Goal: Transaction & Acquisition: Purchase product/service

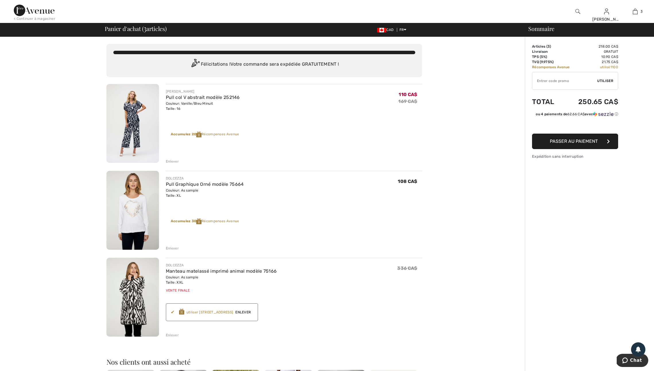
click at [541, 84] on input "TEXT" at bounding box center [564, 80] width 65 height 17
type input "NEW15"
click at [600, 82] on span "Utiliser" at bounding box center [605, 80] width 16 height 5
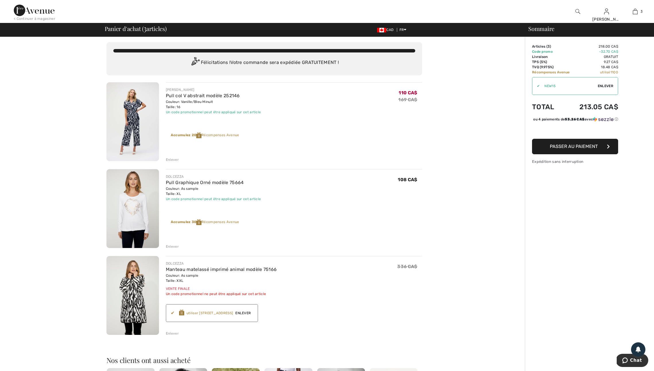
scroll to position [15, 0]
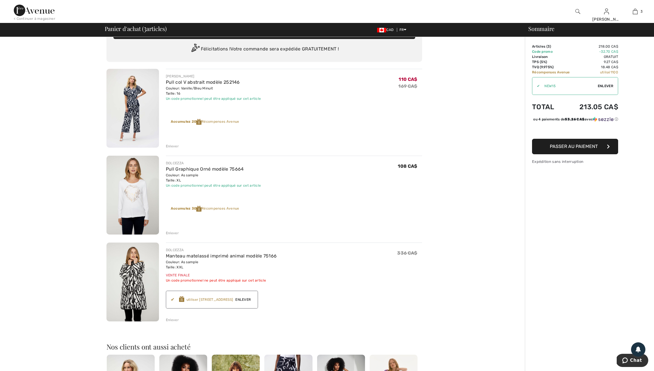
click at [603, 85] on span "Enlever" at bounding box center [606, 86] width 16 height 5
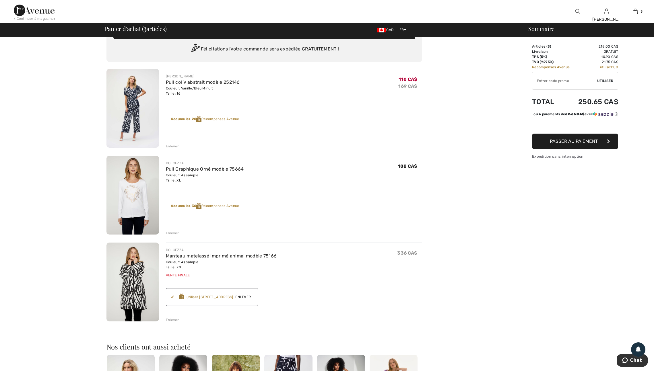
click at [541, 82] on input "TEXT" at bounding box center [564, 80] width 65 height 17
type input "GC005096418"
click at [607, 80] on span "Utiliser" at bounding box center [605, 80] width 16 height 5
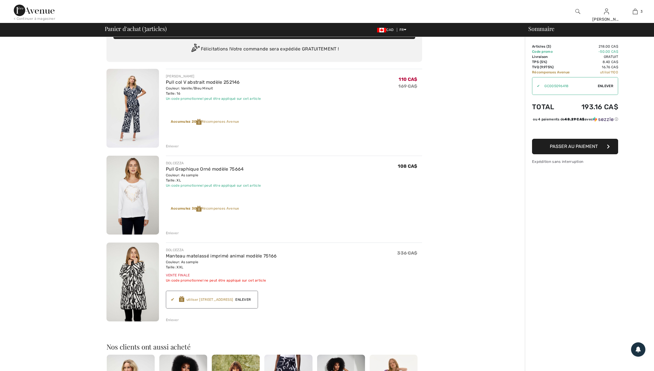
scroll to position [0, 0]
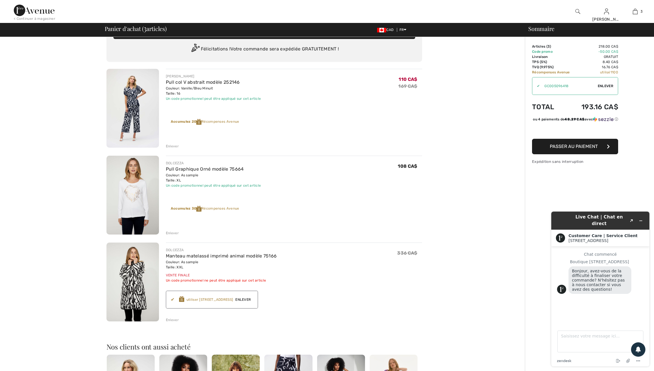
click at [448, 83] on div "Vous n'êtes qu'à 0.00 CA$ de la LIVRAISON GRATUITE! Continuer à magasiner > Fél…" at bounding box center [328, 295] width 651 height 546
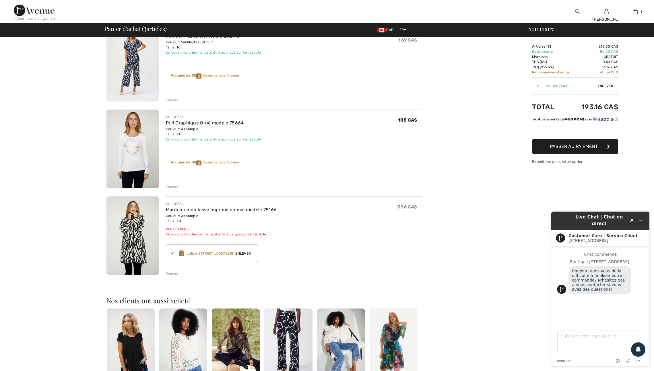
scroll to position [62, 0]
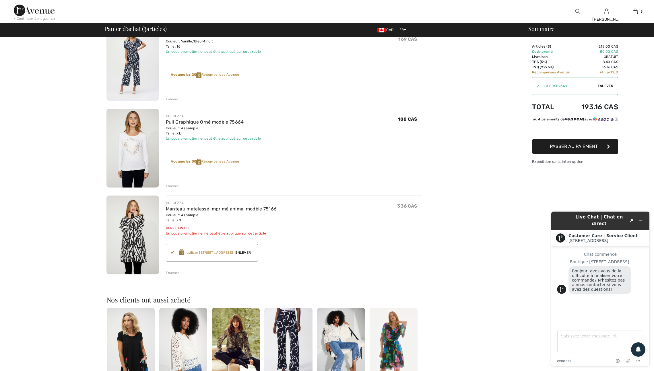
click at [609, 85] on span "Enlever" at bounding box center [606, 86] width 16 height 5
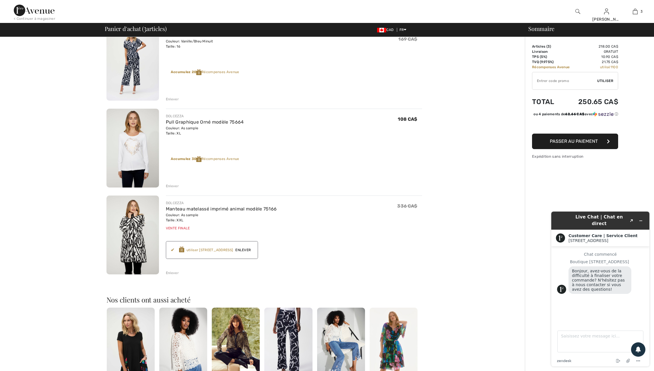
click at [542, 81] on input "TEXT" at bounding box center [564, 80] width 65 height 17
type input "NEW15"
click at [609, 81] on span "Utiliser" at bounding box center [605, 80] width 16 height 5
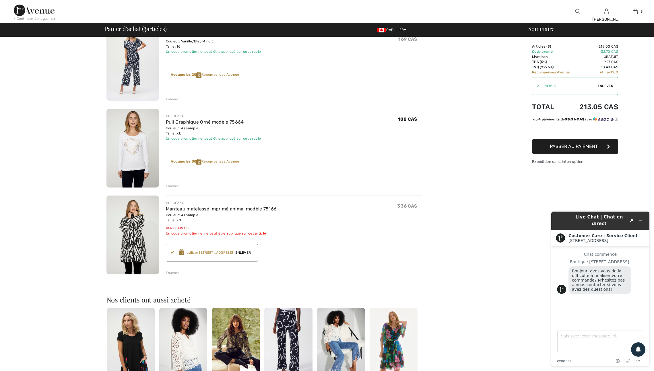
click at [589, 149] on span "Passer au paiement" at bounding box center [574, 146] width 48 height 5
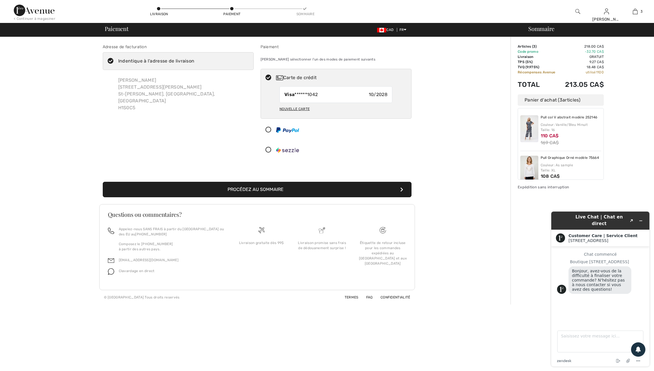
click at [267, 197] on button "Procédez au sommaire" at bounding box center [257, 190] width 309 height 16
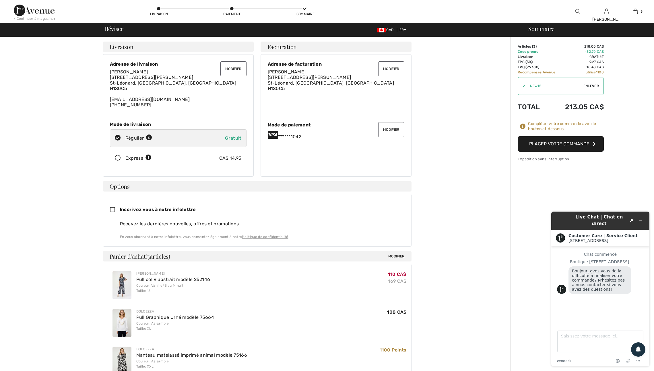
click at [563, 151] on button "Placer votre commande" at bounding box center [561, 144] width 86 height 16
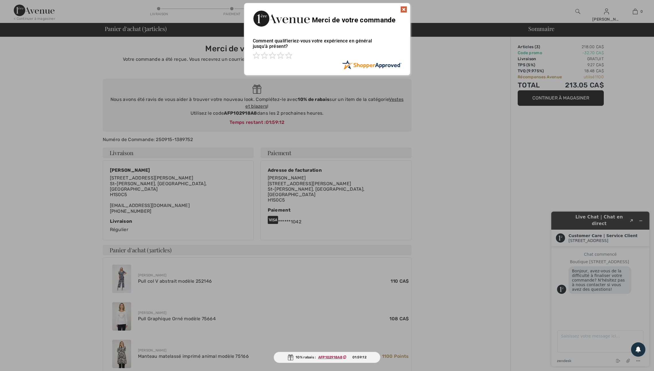
drag, startPoint x: 403, startPoint y: 8, endPoint x: 402, endPoint y: 15, distance: 7.2
click at [403, 8] on img at bounding box center [403, 9] width 7 height 7
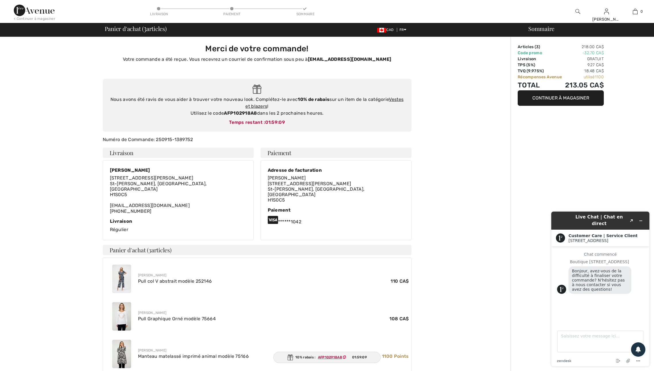
click at [39, 13] on img at bounding box center [34, 10] width 41 height 11
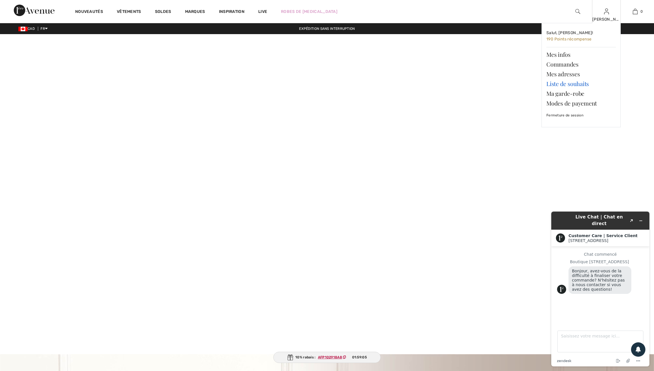
click at [573, 85] on link "Liste de souhaits" at bounding box center [581, 84] width 69 height 10
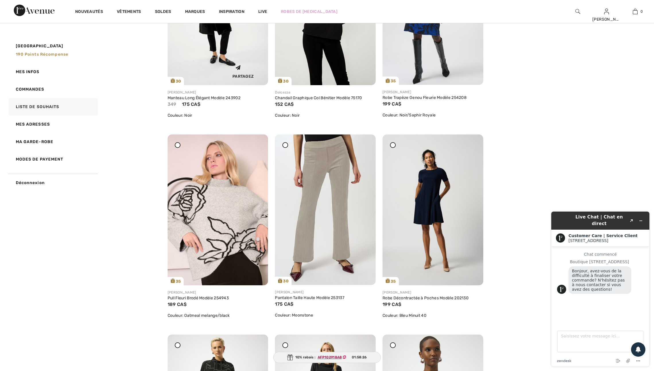
scroll to position [165, 0]
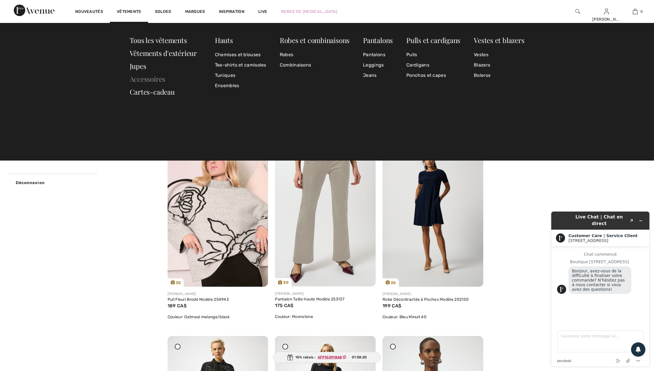
click at [159, 77] on link "Accessoires" at bounding box center [148, 78] width 36 height 9
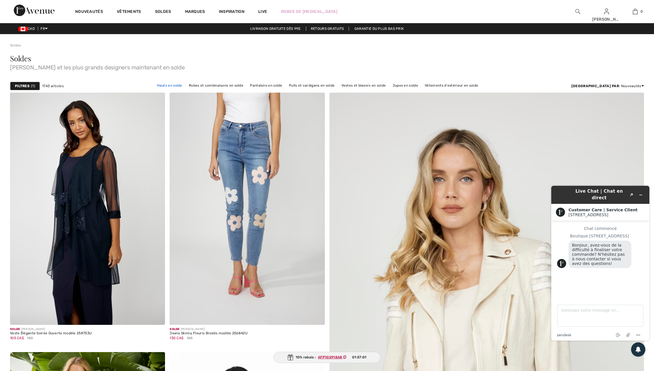
click at [185, 89] on link "Hauts en solde" at bounding box center [169, 85] width 31 height 7
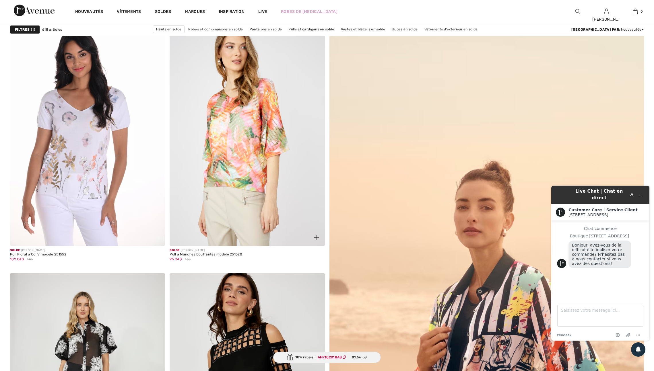
scroll to position [84, 0]
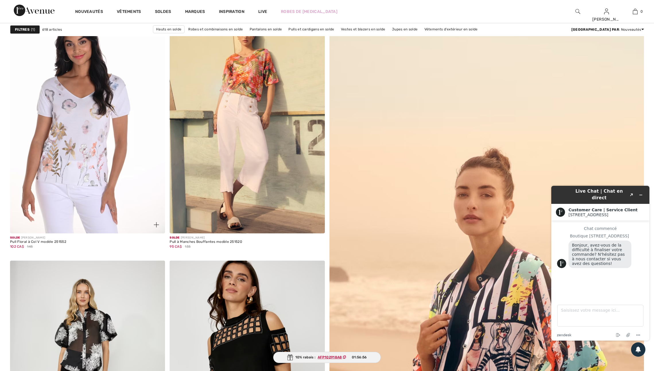
click at [155, 228] on img at bounding box center [156, 224] width 5 height 5
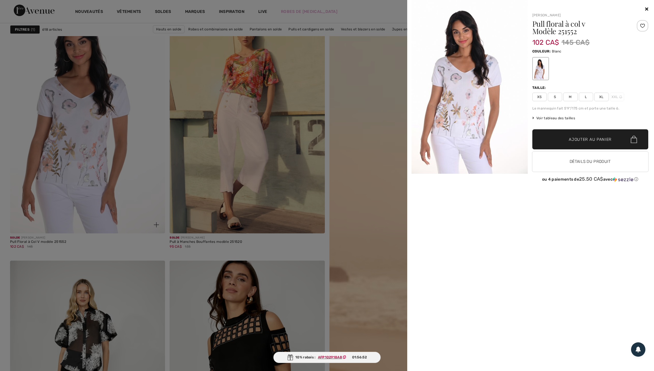
click at [155, 228] on div at bounding box center [327, 185] width 654 height 371
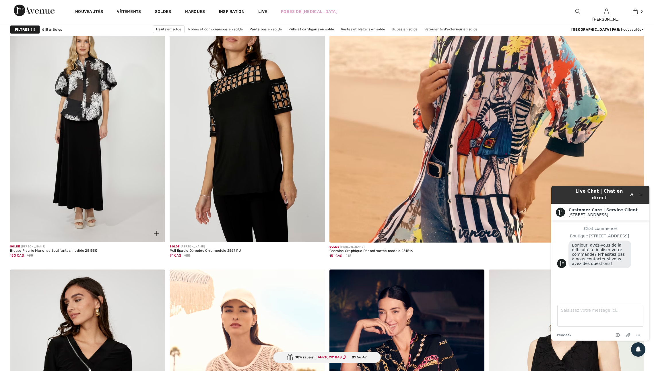
scroll to position [334, 0]
click at [155, 237] on img at bounding box center [156, 233] width 5 height 5
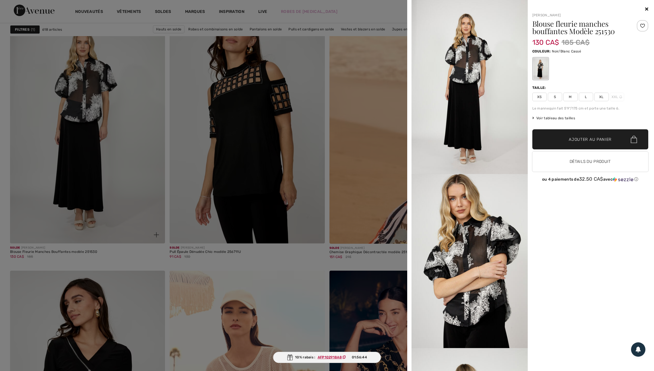
click at [155, 237] on div at bounding box center [327, 185] width 654 height 371
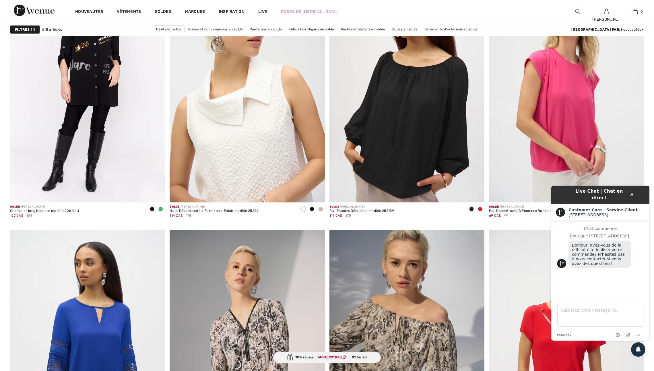
scroll to position [1255, 0]
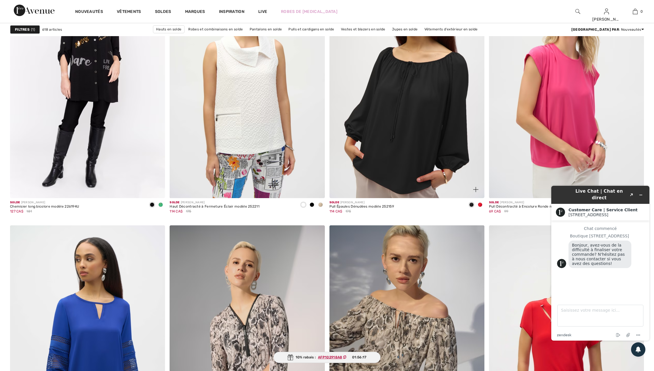
click at [481, 207] on span at bounding box center [480, 205] width 5 height 5
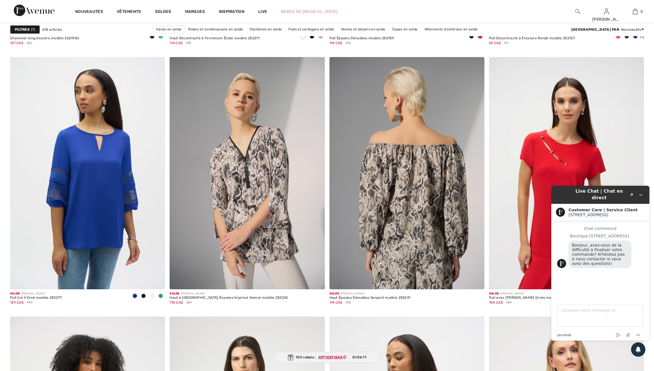
scroll to position [1425, 0]
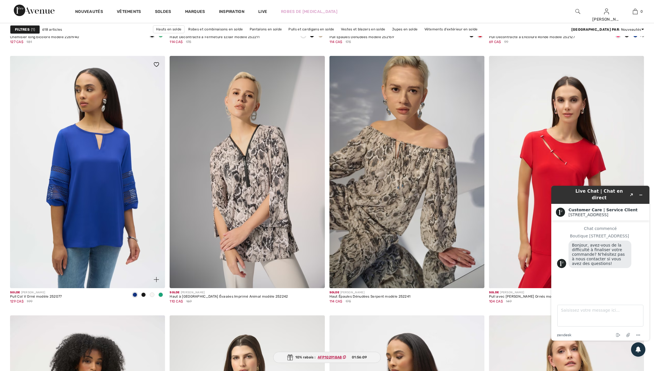
click at [161, 297] on span at bounding box center [160, 295] width 5 height 5
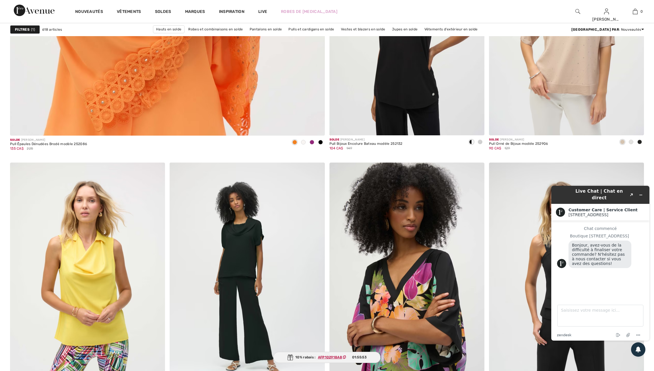
scroll to position [2470, 0]
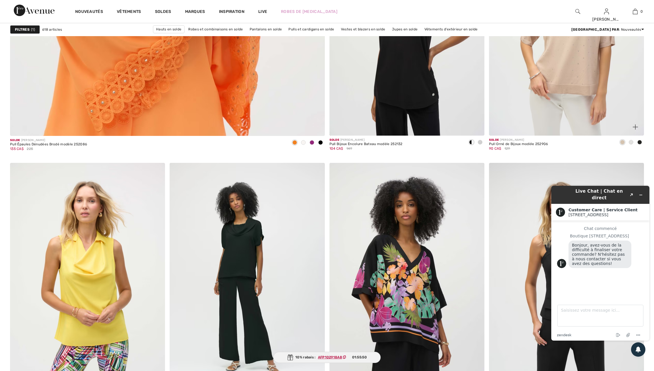
click at [635, 130] on img at bounding box center [635, 127] width 5 height 5
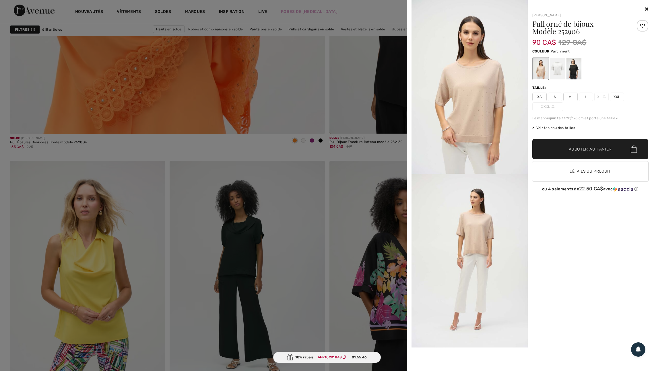
click at [332, 177] on div at bounding box center [327, 185] width 654 height 371
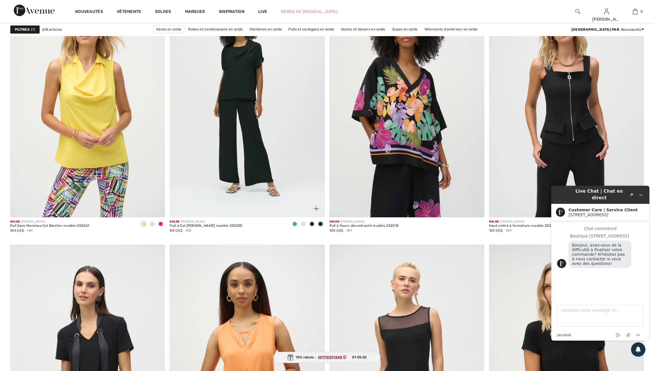
scroll to position [2643, 0]
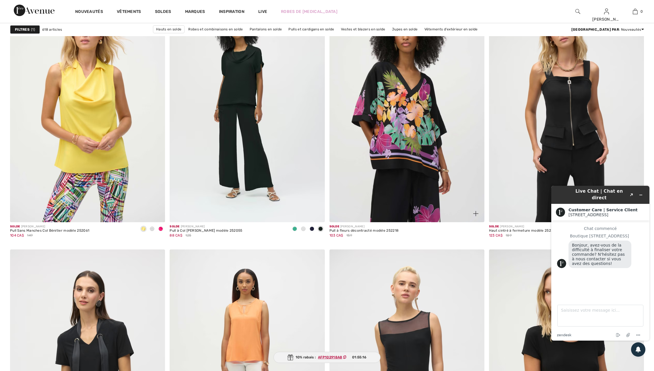
click at [476, 216] on img at bounding box center [475, 213] width 5 height 5
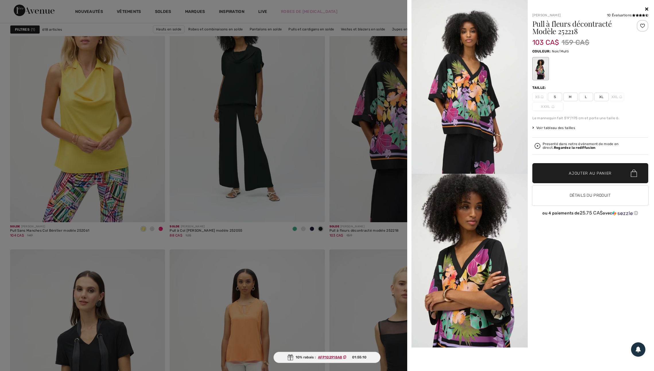
click at [601, 99] on span "XL" at bounding box center [601, 97] width 14 height 9
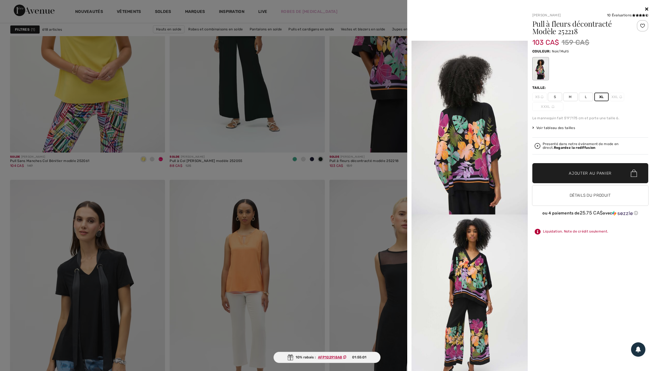
scroll to position [366, 0]
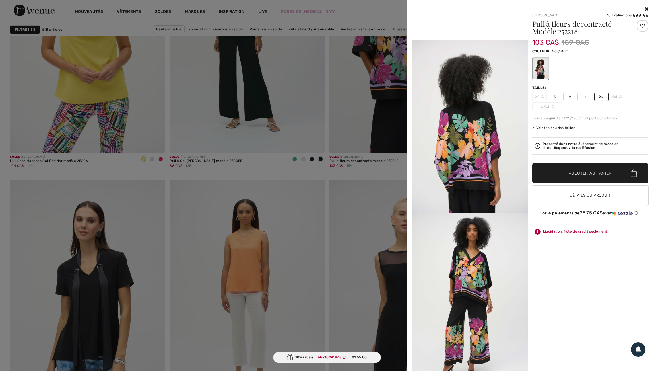
click at [367, 235] on div at bounding box center [327, 185] width 654 height 371
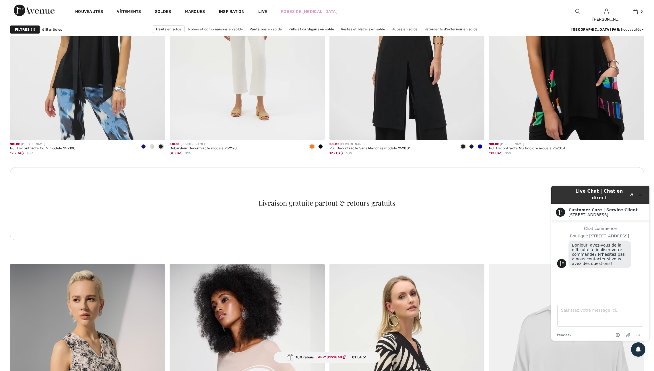
scroll to position [2986, 0]
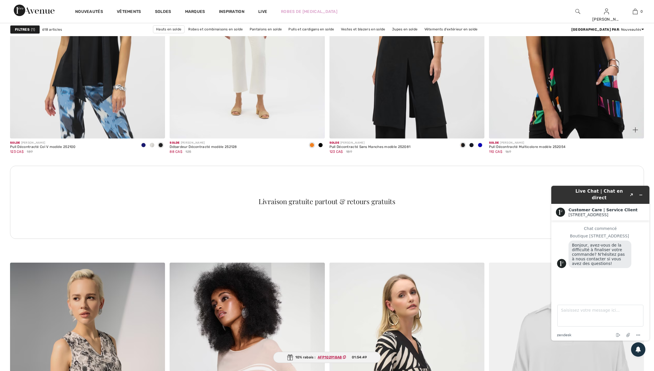
click at [637, 133] on img at bounding box center [635, 129] width 5 height 5
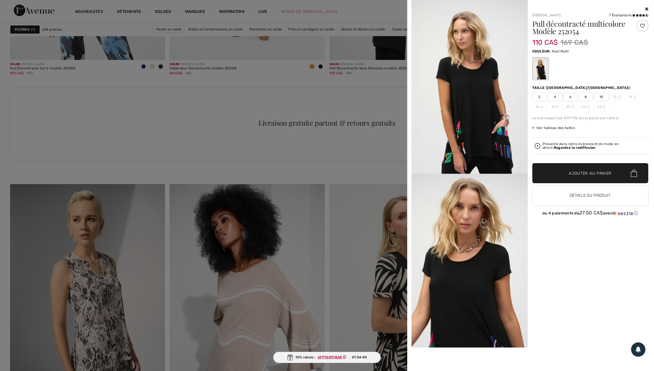
scroll to position [3071, 0]
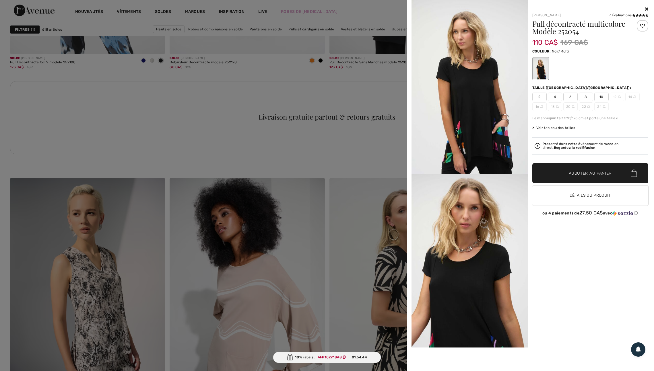
click at [338, 219] on div at bounding box center [327, 185] width 654 height 371
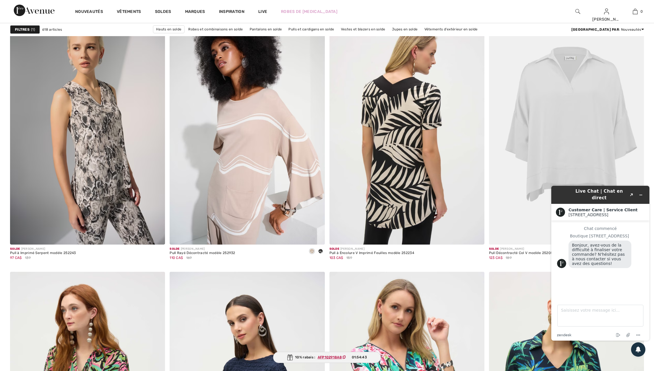
scroll to position [3243, 0]
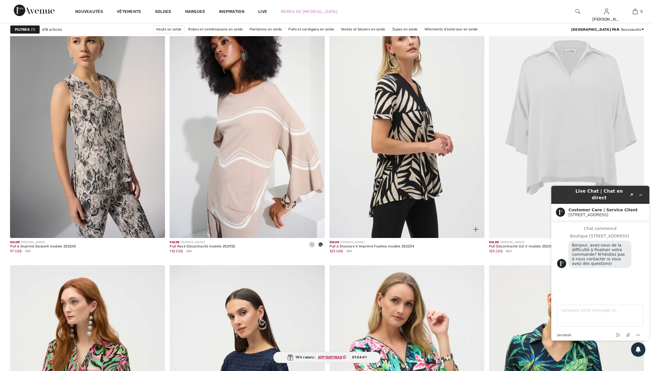
click at [475, 232] on img at bounding box center [475, 229] width 5 height 5
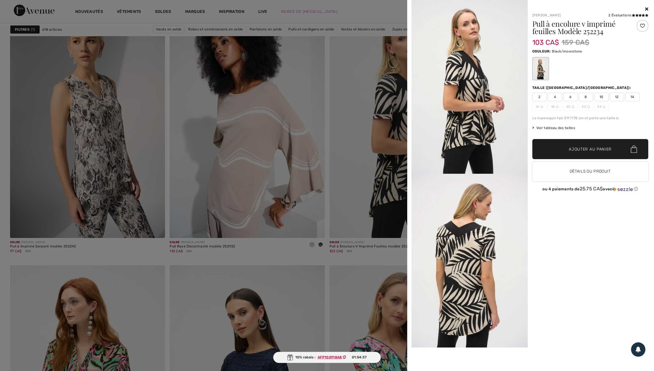
click at [475, 249] on img at bounding box center [470, 261] width 116 height 174
click at [369, 240] on div at bounding box center [327, 185] width 654 height 371
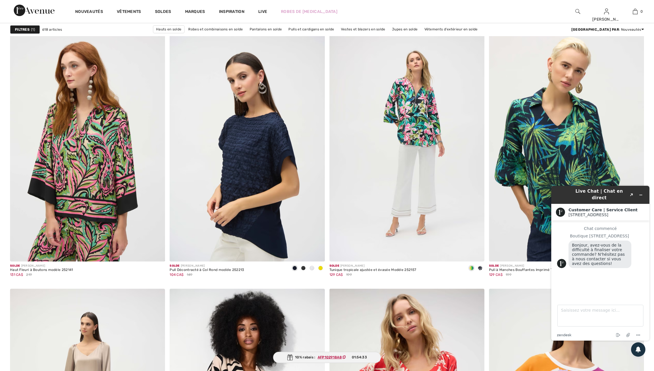
scroll to position [3501, 0]
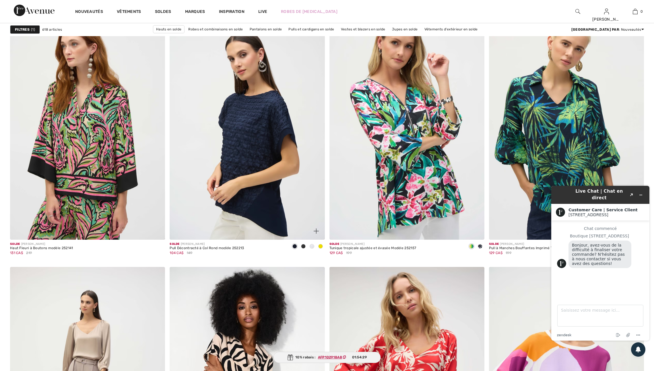
click at [320, 249] on span at bounding box center [320, 246] width 5 height 5
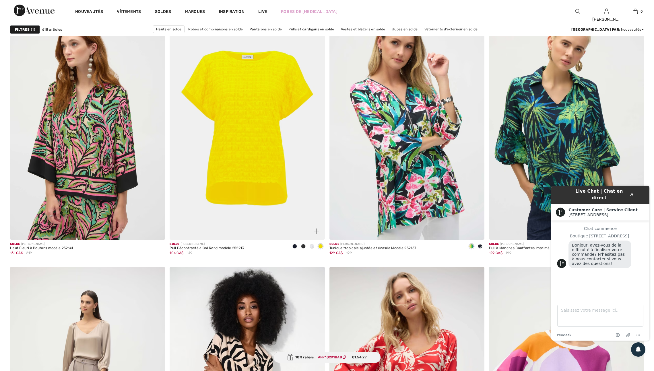
click at [317, 234] on img at bounding box center [316, 231] width 5 height 5
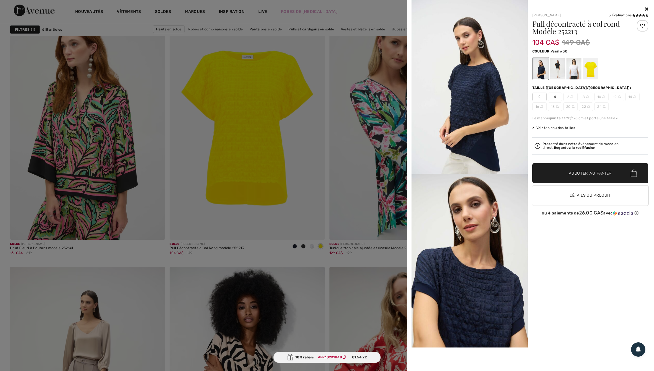
click at [576, 70] on div at bounding box center [573, 69] width 15 height 22
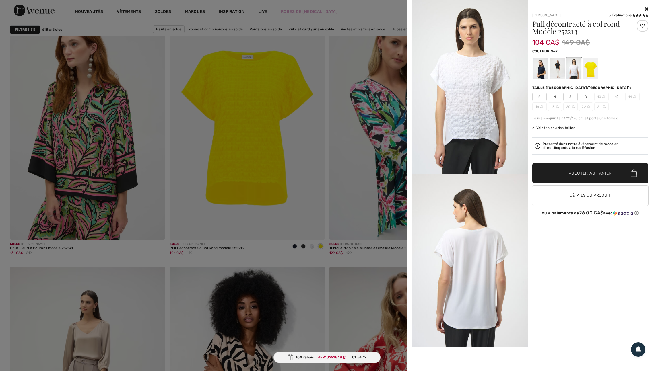
click at [561, 71] on div at bounding box center [557, 69] width 15 height 22
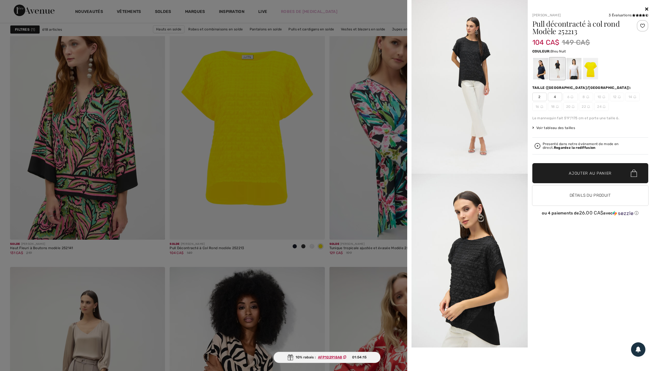
click at [545, 71] on div at bounding box center [540, 69] width 15 height 22
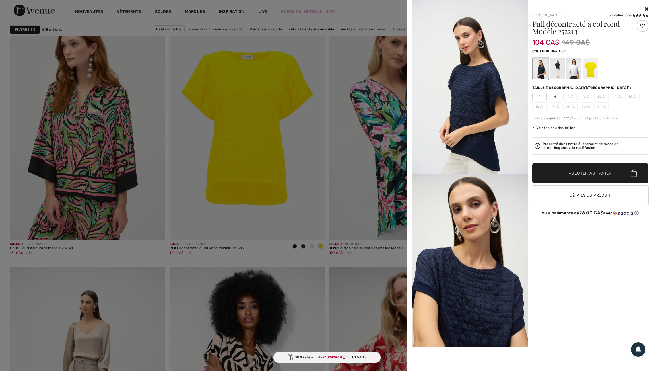
click at [357, 181] on div at bounding box center [327, 185] width 654 height 371
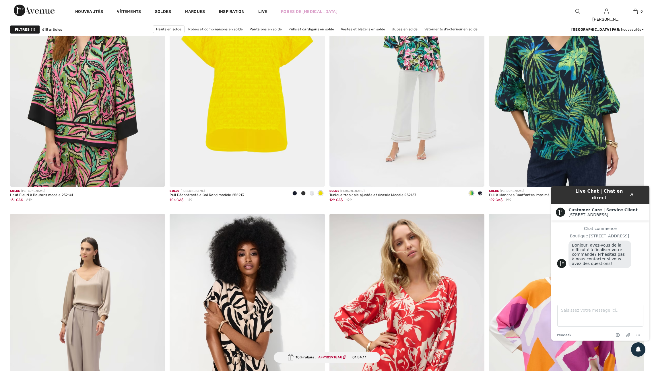
scroll to position [3554, 0]
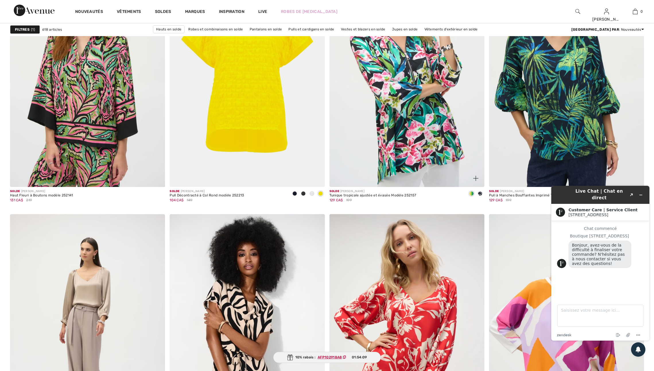
click at [478, 199] on div at bounding box center [480, 193] width 9 height 9
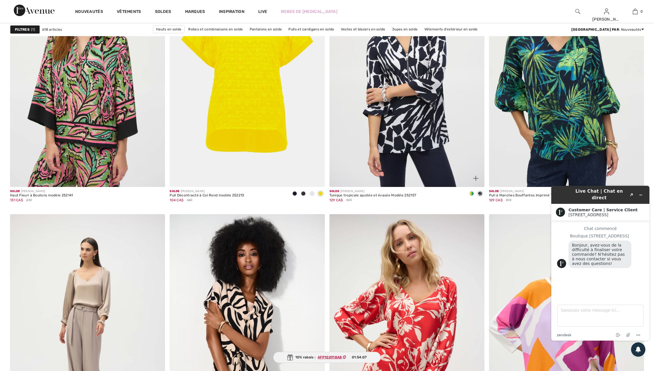
click at [475, 181] on img at bounding box center [475, 178] width 5 height 5
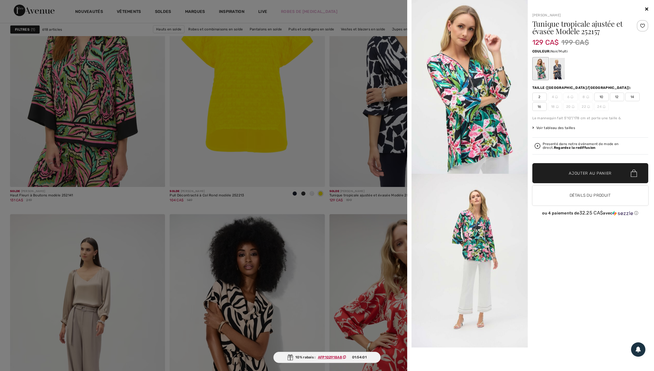
click at [355, 193] on div at bounding box center [327, 185] width 654 height 371
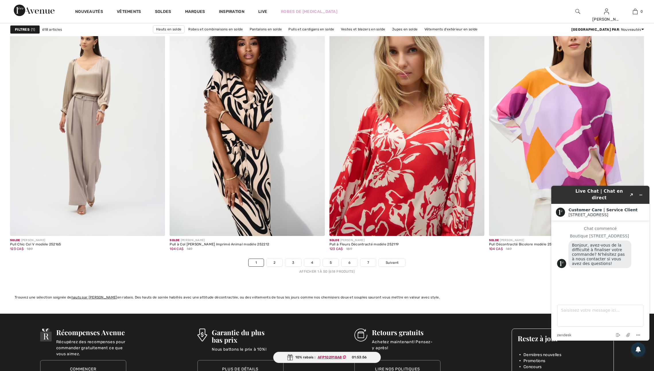
scroll to position [3768, 0]
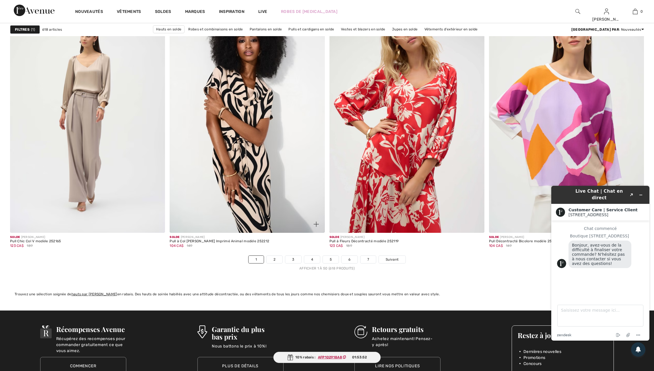
click at [314, 227] on img at bounding box center [316, 224] width 5 height 5
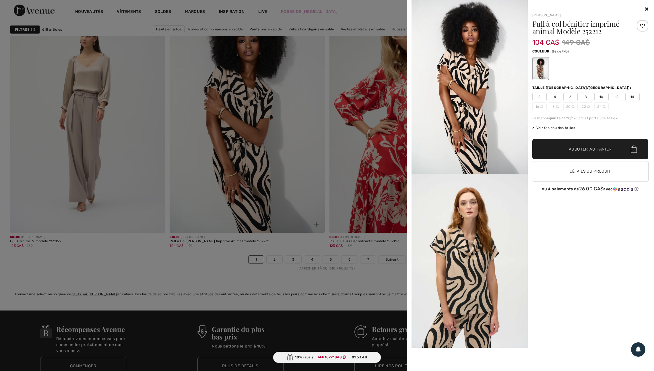
click at [314, 246] on div at bounding box center [327, 185] width 654 height 371
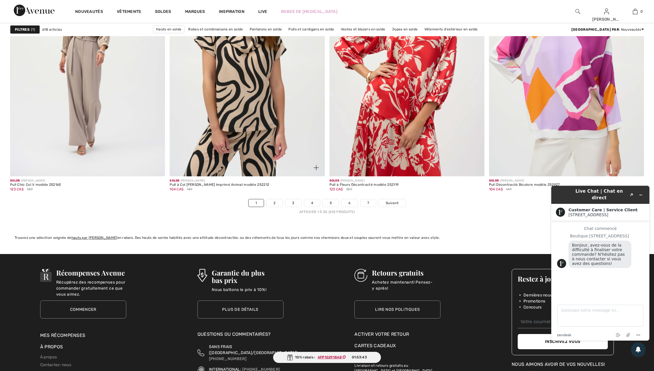
scroll to position [3825, 0]
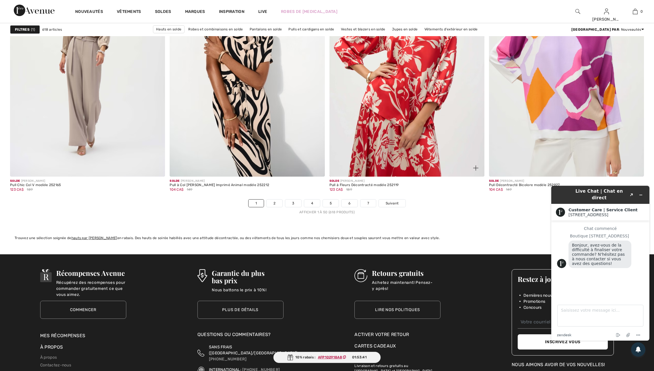
click at [475, 171] on img at bounding box center [475, 168] width 5 height 5
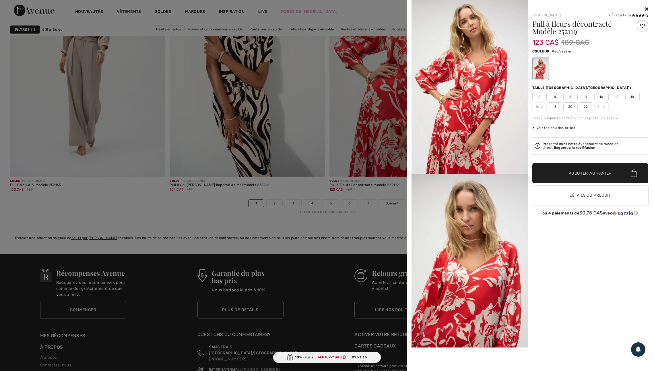
click at [303, 202] on div at bounding box center [327, 185] width 654 height 371
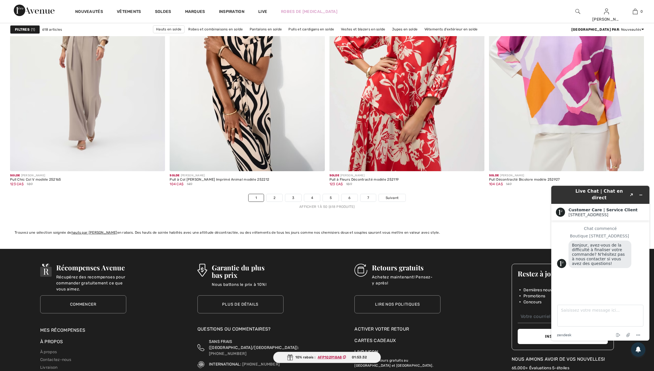
scroll to position [3833, 0]
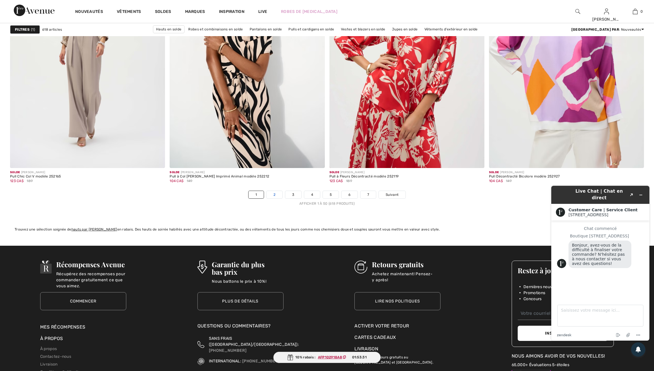
click at [267, 199] on link "2" at bounding box center [275, 194] width 16 height 7
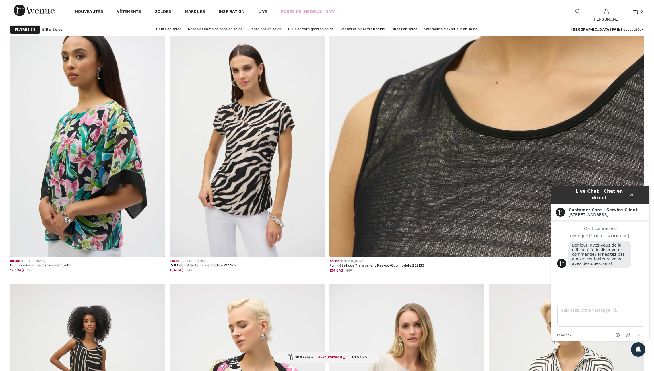
scroll to position [325, 0]
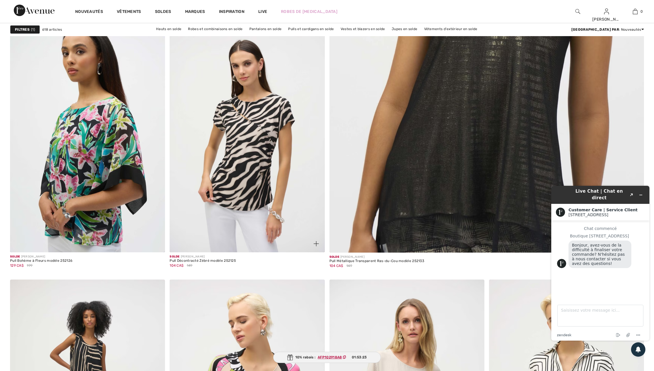
click at [314, 247] on img at bounding box center [316, 243] width 5 height 5
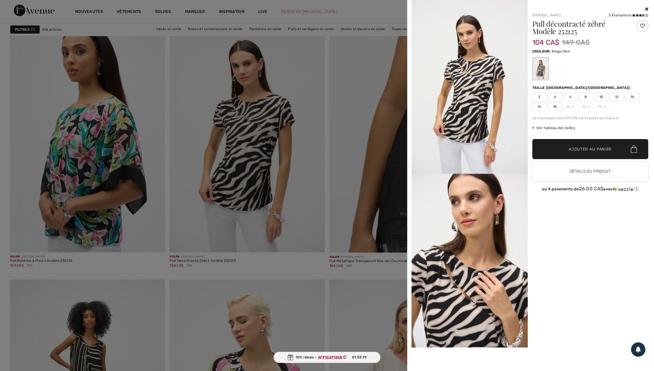
click at [555, 107] on span "18" at bounding box center [555, 106] width 14 height 9
click at [580, 152] on span "Ajouter au panier" at bounding box center [590, 149] width 43 height 6
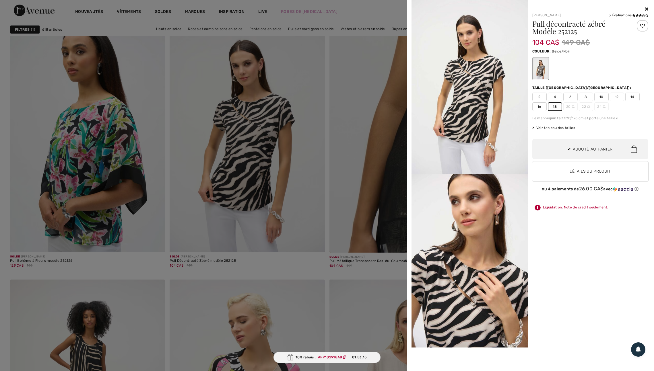
scroll to position [0, 0]
click at [355, 139] on div at bounding box center [327, 185] width 654 height 371
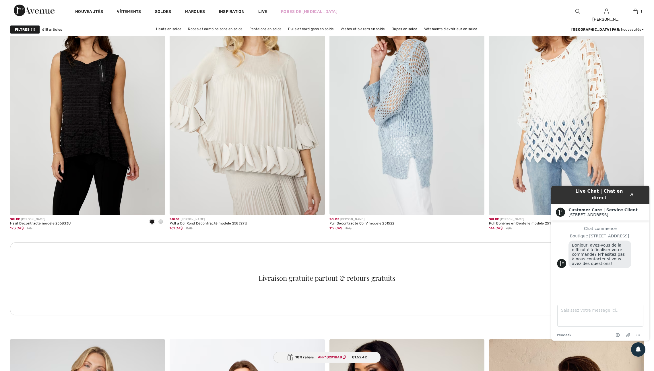
scroll to position [2913, 0]
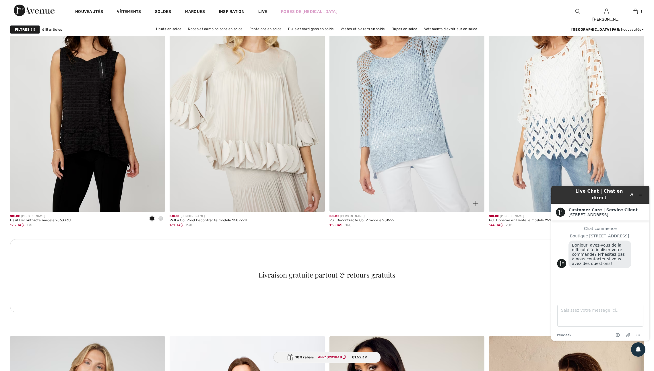
click at [476, 206] on img at bounding box center [475, 203] width 5 height 5
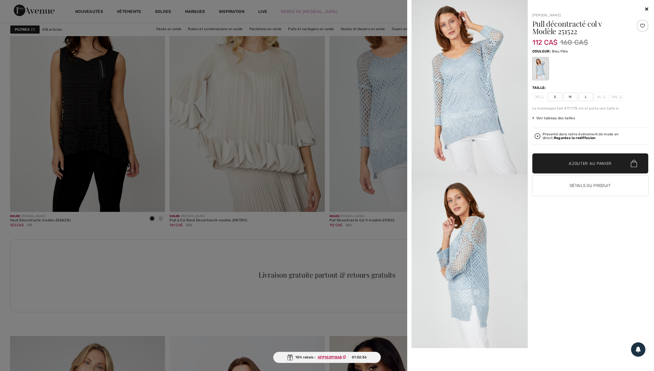
click at [400, 216] on div at bounding box center [327, 185] width 654 height 371
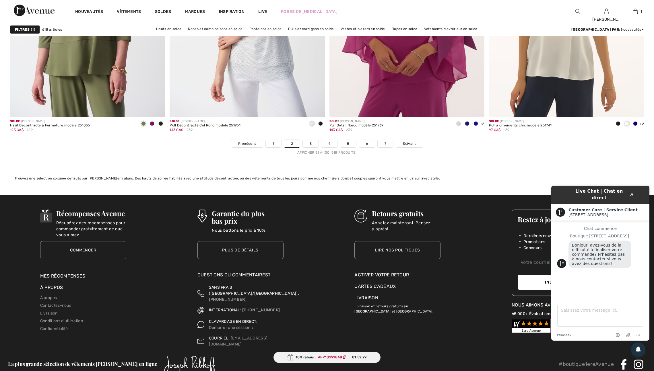
scroll to position [3887, 0]
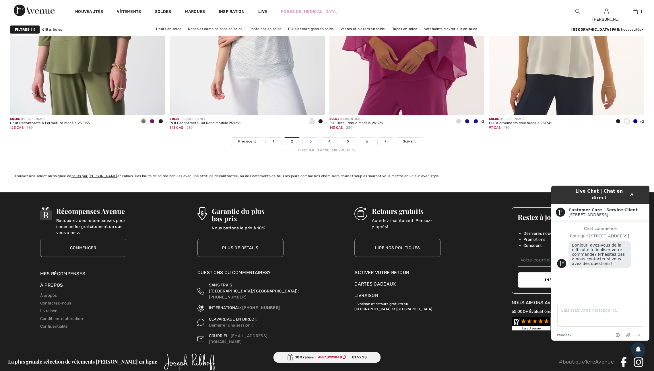
click at [307, 145] on link "3" at bounding box center [311, 141] width 16 height 7
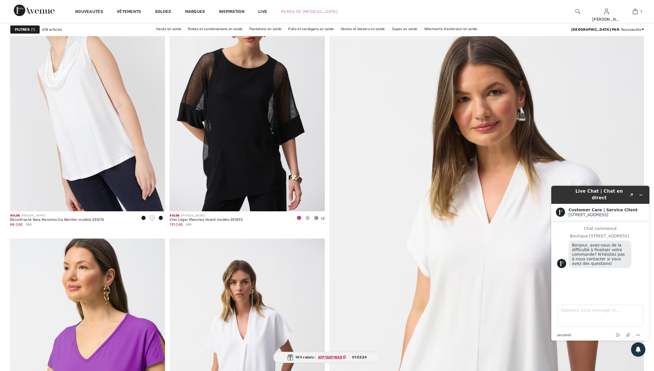
scroll to position [126, 0]
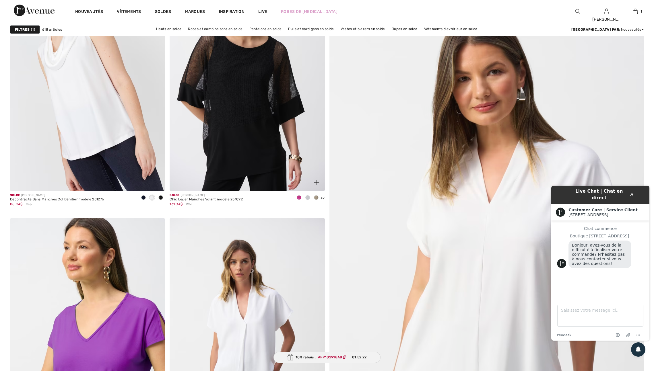
click at [298, 200] on span at bounding box center [299, 197] width 5 height 5
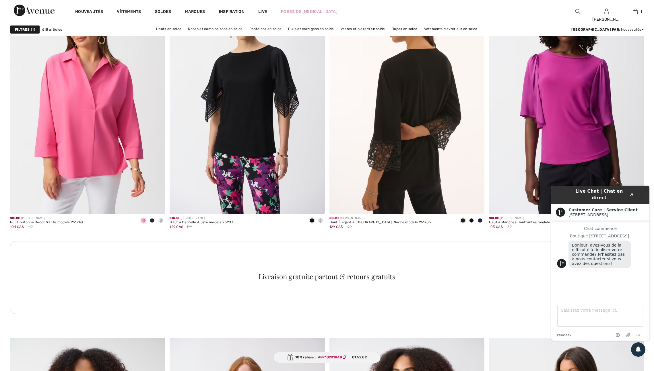
scroll to position [885, 0]
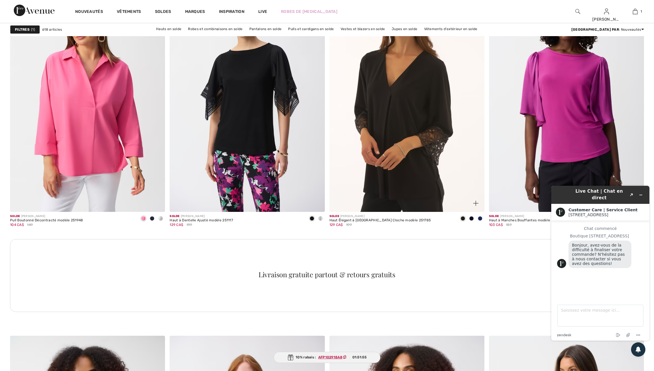
click at [480, 221] on span at bounding box center [480, 218] width 5 height 5
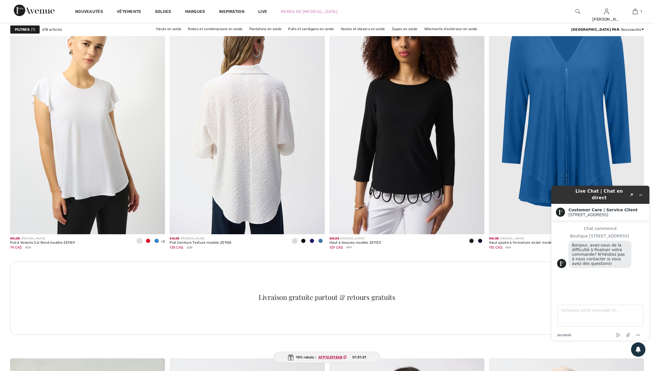
scroll to position [2890, 0]
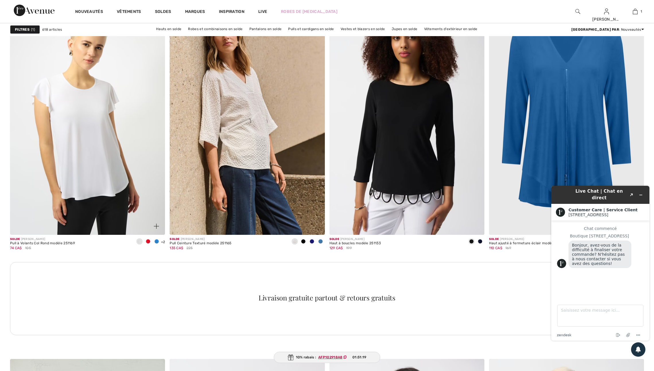
click at [146, 244] on span at bounding box center [148, 241] width 5 height 5
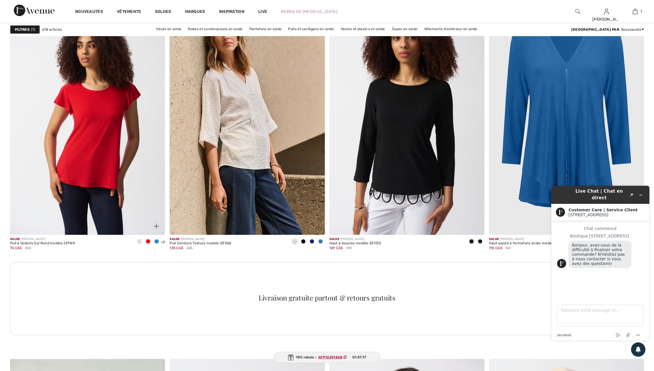
click at [156, 244] on span at bounding box center [156, 241] width 5 height 5
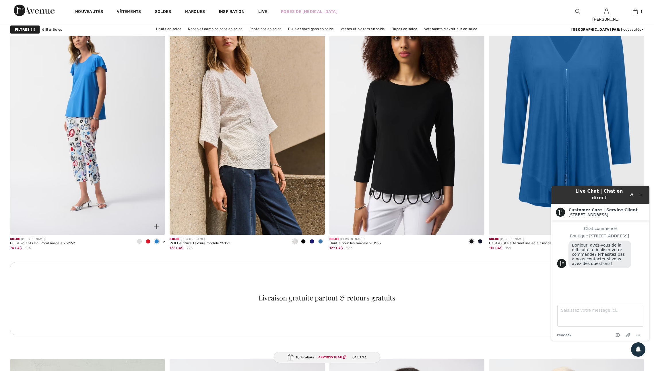
click at [156, 229] on img at bounding box center [156, 226] width 5 height 5
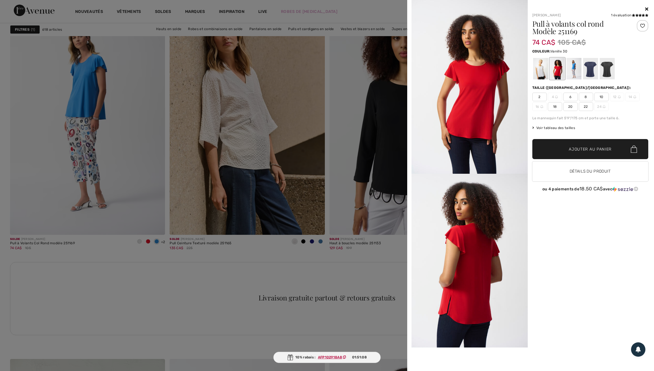
click at [542, 74] on div at bounding box center [540, 69] width 15 height 22
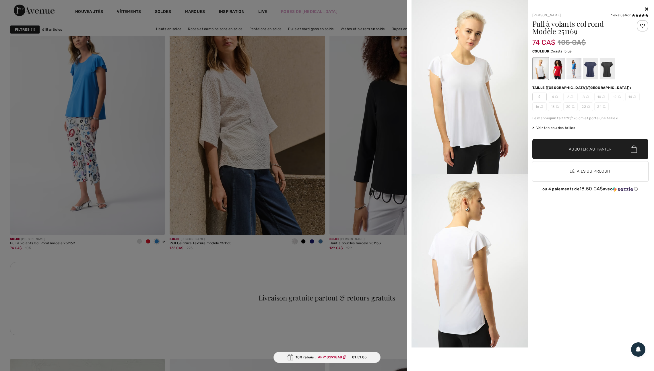
click at [576, 73] on div at bounding box center [573, 69] width 15 height 22
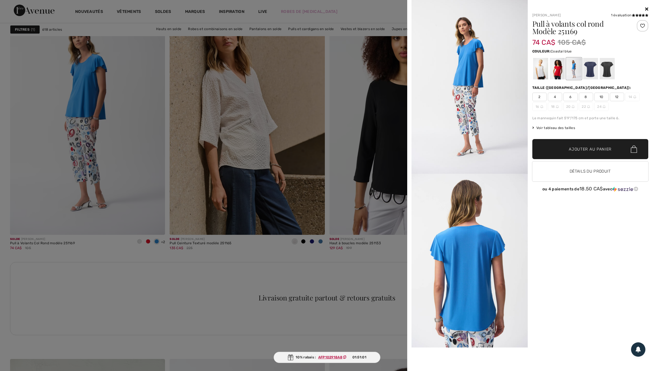
click at [223, 276] on div at bounding box center [327, 185] width 654 height 371
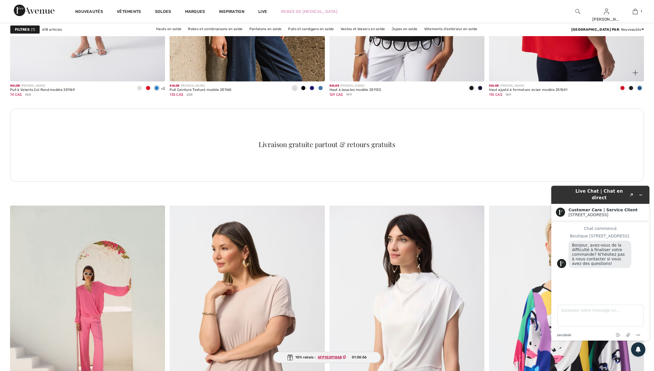
scroll to position [3052, 0]
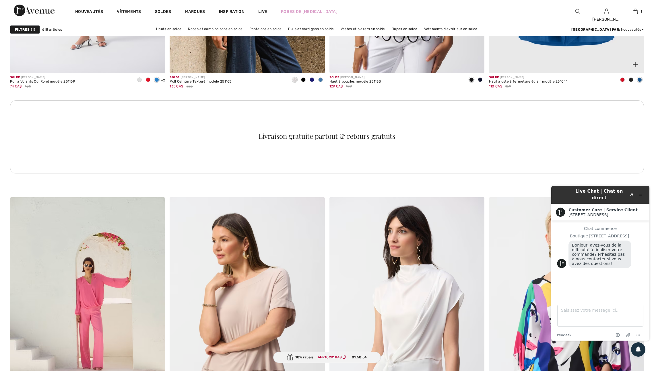
click at [636, 67] on img at bounding box center [635, 64] width 5 height 5
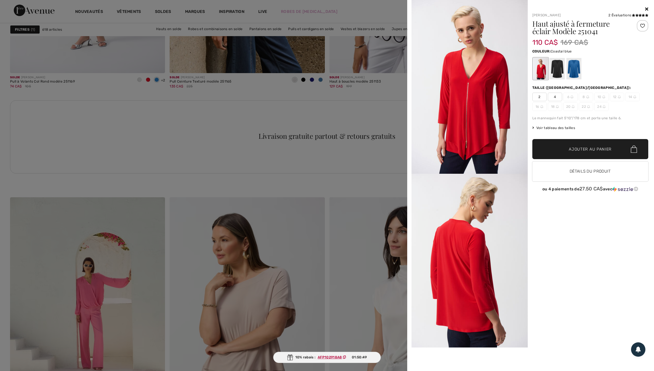
click at [574, 73] on div at bounding box center [573, 69] width 15 height 22
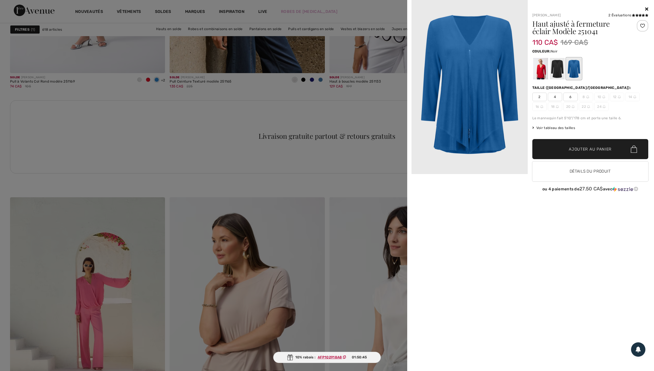
click at [558, 71] on div at bounding box center [557, 69] width 15 height 22
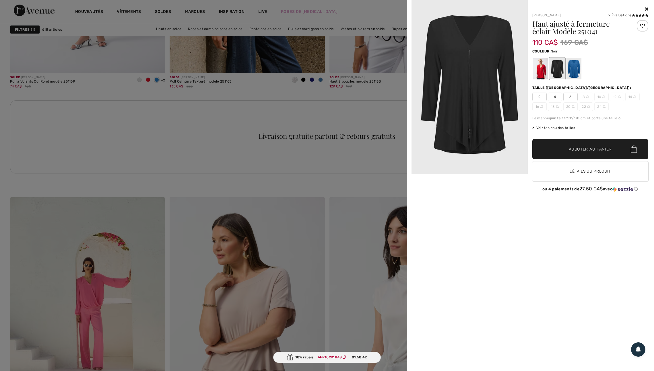
click at [358, 133] on div at bounding box center [327, 185] width 654 height 371
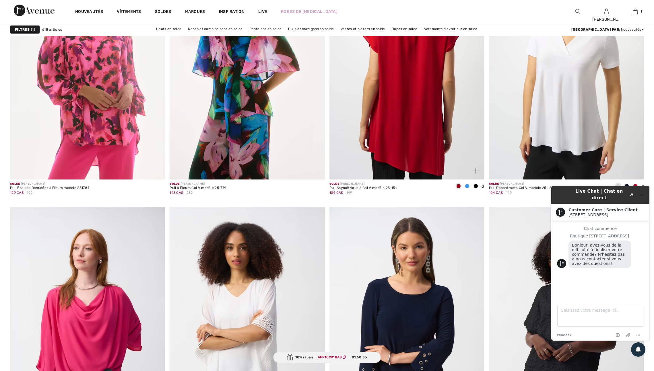
scroll to position [3557, 0]
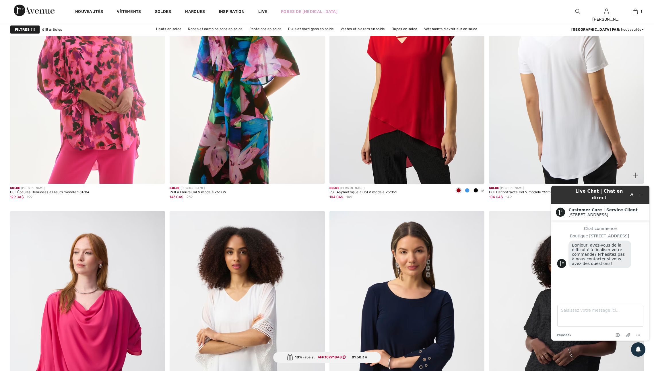
click at [599, 169] on img at bounding box center [566, 67] width 155 height 233
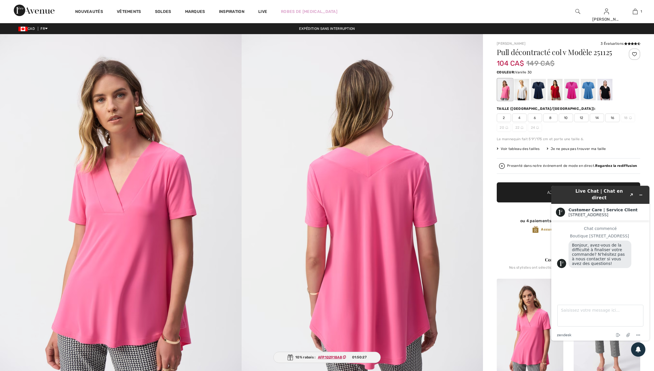
click at [528, 100] on div at bounding box center [521, 90] width 15 height 22
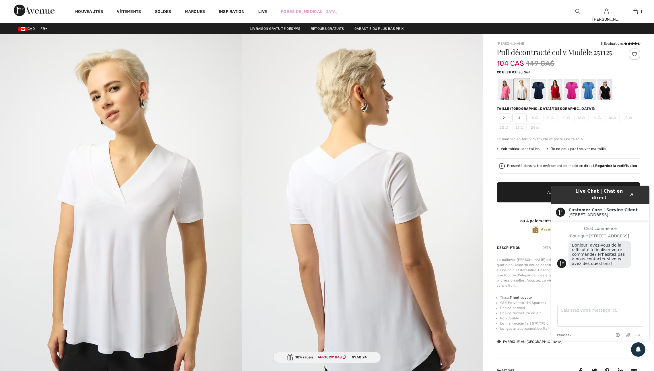
click at [542, 100] on div at bounding box center [538, 90] width 15 height 22
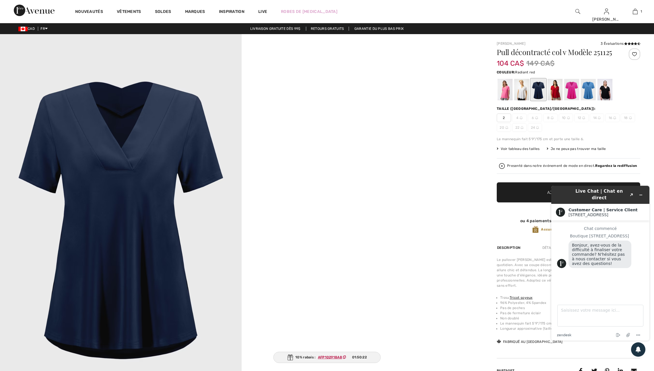
click at [557, 100] on div at bounding box center [555, 90] width 15 height 22
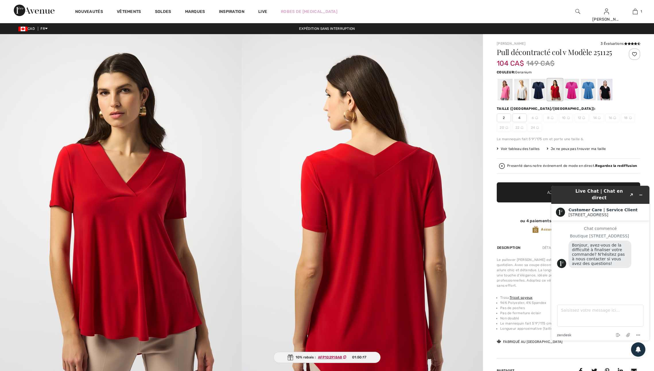
click at [578, 100] on div at bounding box center [571, 90] width 15 height 22
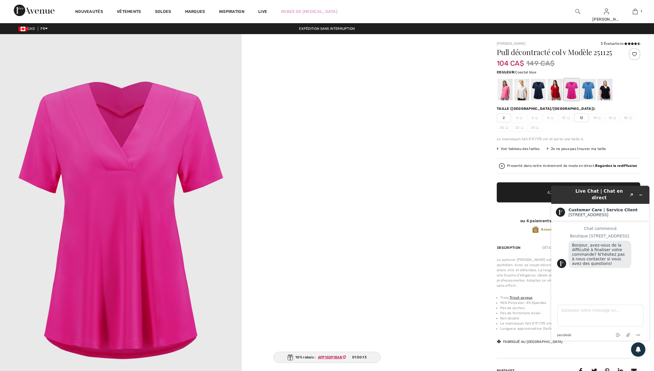
click at [590, 100] on div at bounding box center [588, 90] width 15 height 22
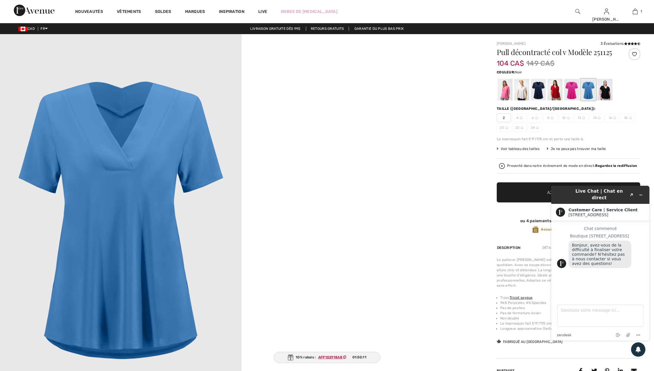
click at [609, 100] on div at bounding box center [605, 90] width 15 height 22
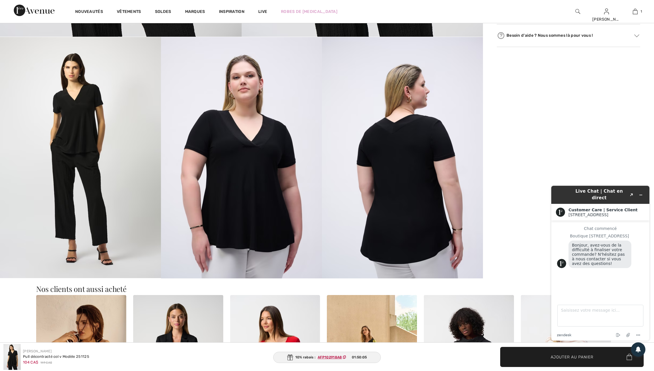
scroll to position [362, 0]
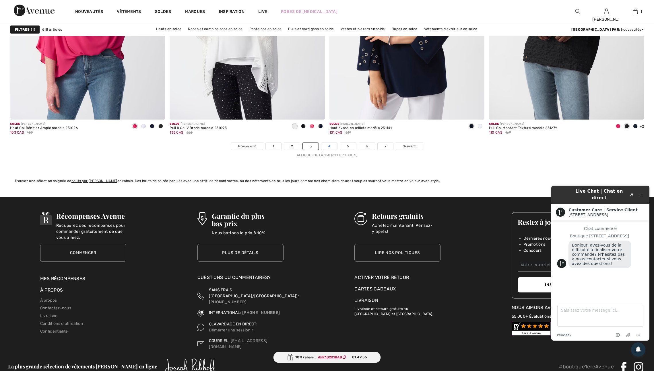
scroll to position [3882, 0]
click at [330, 150] on link "4" at bounding box center [330, 145] width 16 height 7
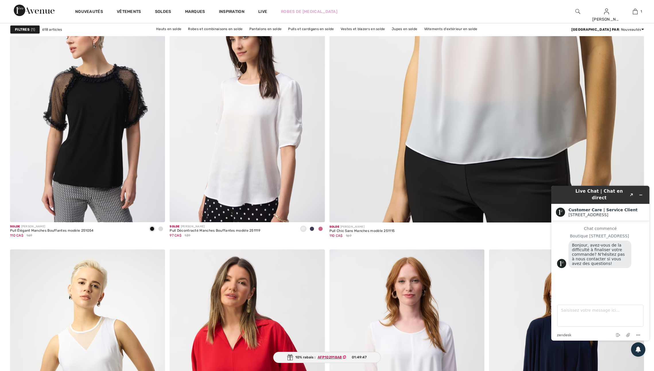
scroll to position [357, 0]
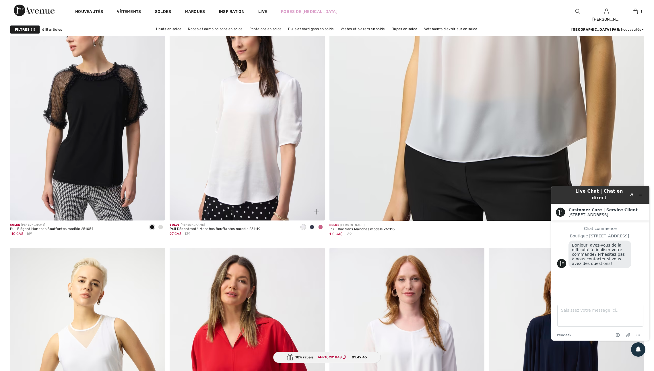
click at [319, 230] on span at bounding box center [320, 227] width 5 height 5
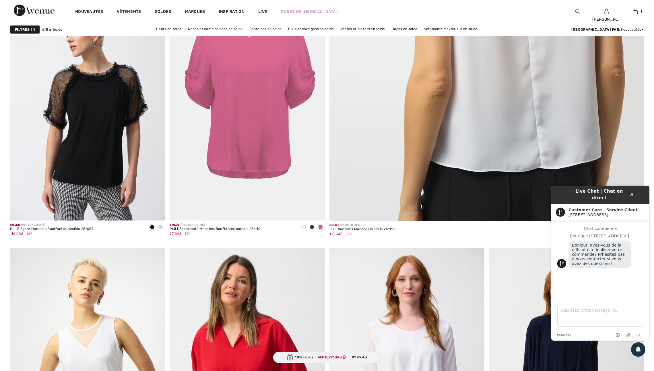
click at [346, 206] on img at bounding box center [487, 11] width 378 height 567
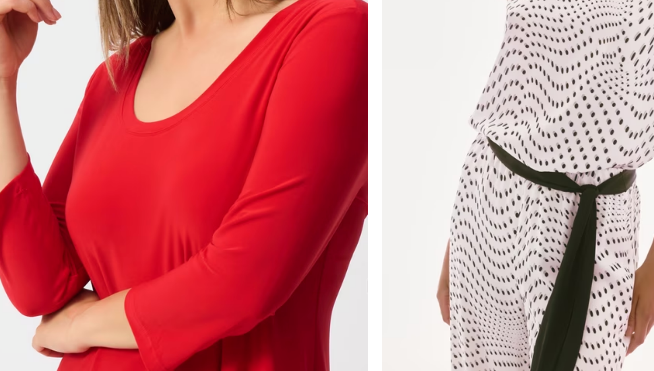
scroll to position [701, 0]
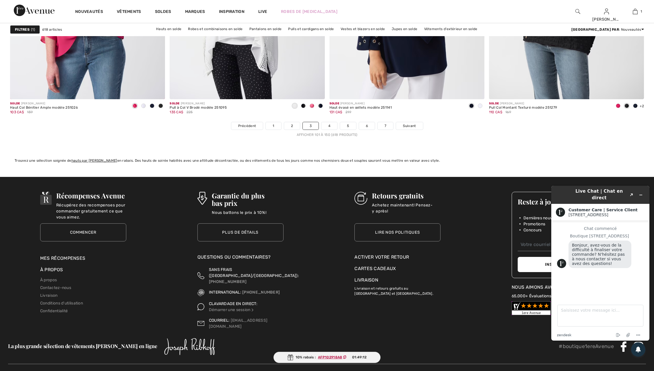
scroll to position [3954, 0]
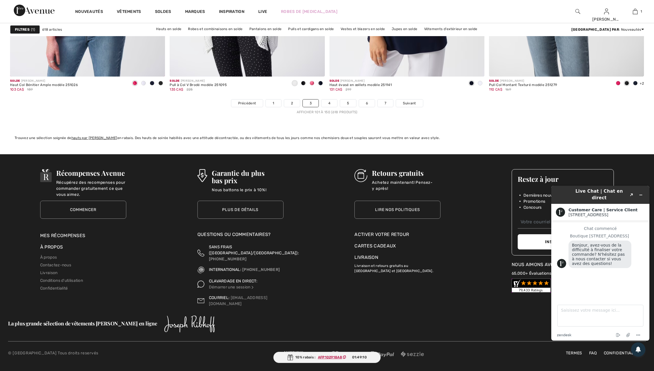
drag, startPoint x: 329, startPoint y: 97, endPoint x: 318, endPoint y: 130, distance: 35.0
click at [329, 100] on link "4" at bounding box center [330, 103] width 16 height 7
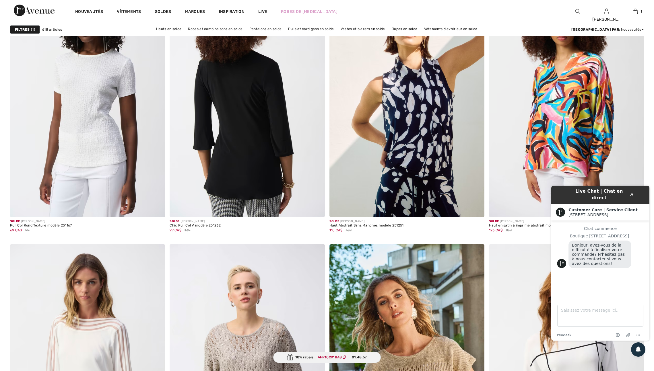
scroll to position [1237, 0]
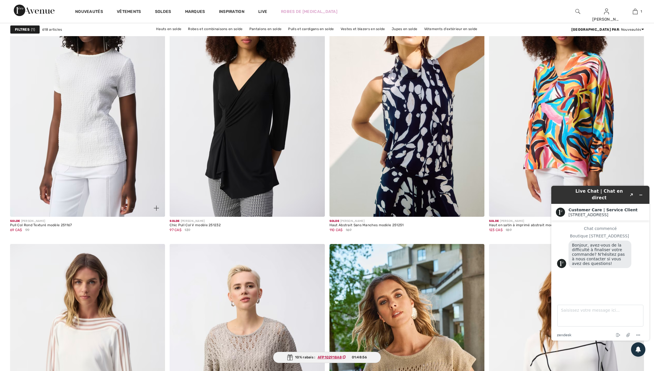
click at [155, 211] on img at bounding box center [156, 208] width 5 height 5
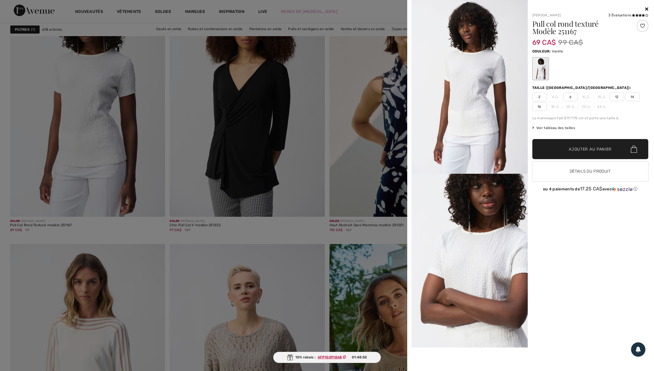
click at [234, 245] on div at bounding box center [327, 185] width 654 height 371
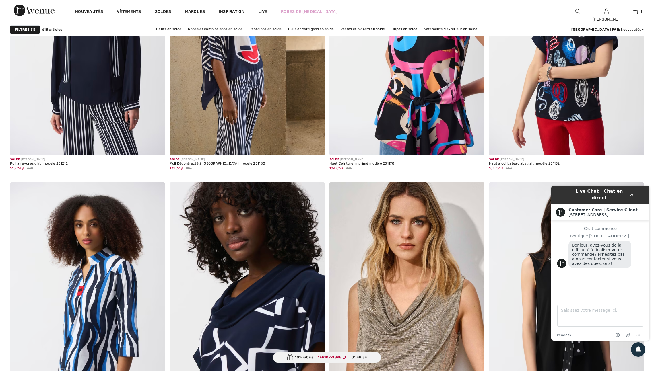
scroll to position [2707, 0]
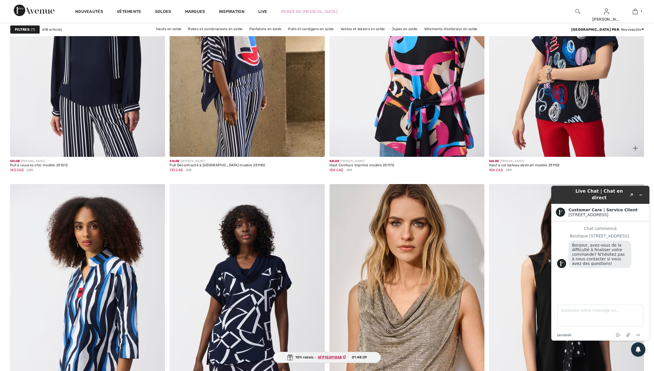
click at [636, 151] on img at bounding box center [635, 148] width 5 height 5
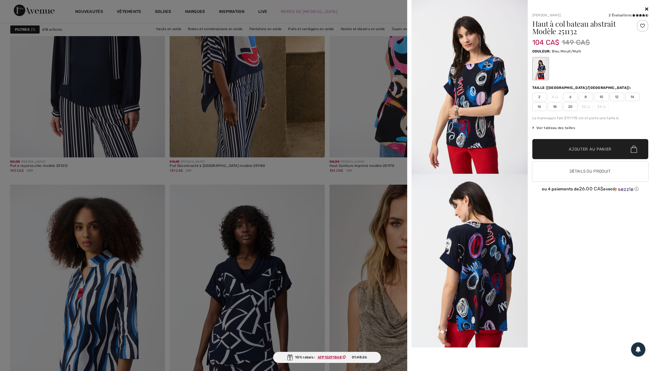
scroll to position [2708, 0]
click at [540, 109] on span "16" at bounding box center [539, 106] width 14 height 9
click at [589, 152] on span "Ajouter au panier" at bounding box center [590, 149] width 43 height 6
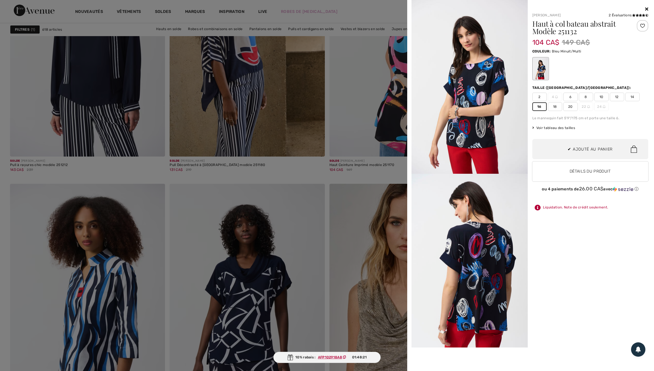
scroll to position [26, 0]
click at [379, 209] on div at bounding box center [327, 185] width 654 height 371
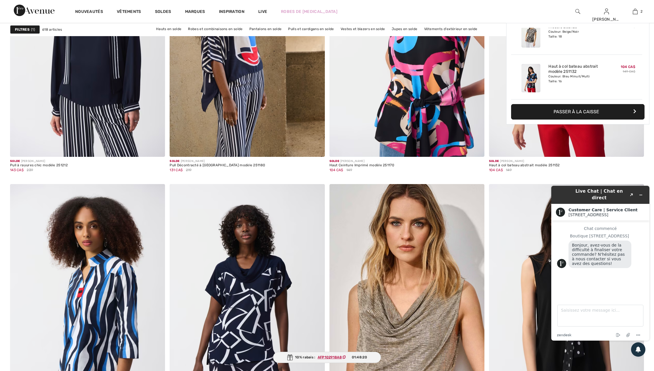
scroll to position [2707, 0]
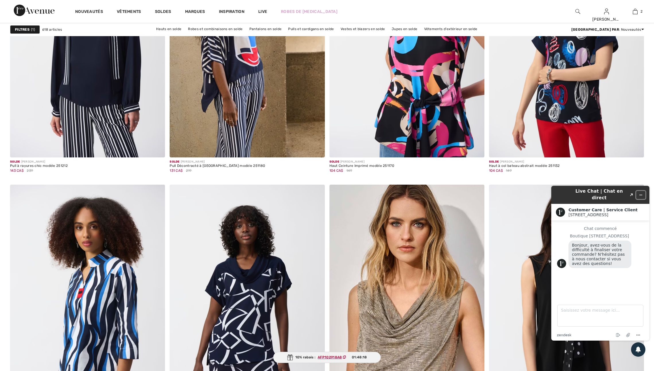
click at [640, 193] on icon "Réduire le widget" at bounding box center [641, 195] width 4 height 4
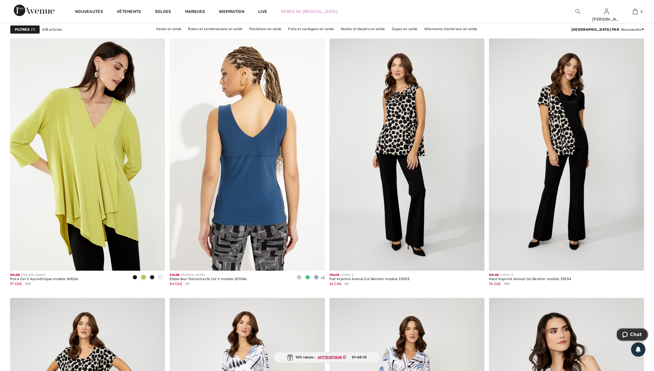
scroll to position [3477, 0]
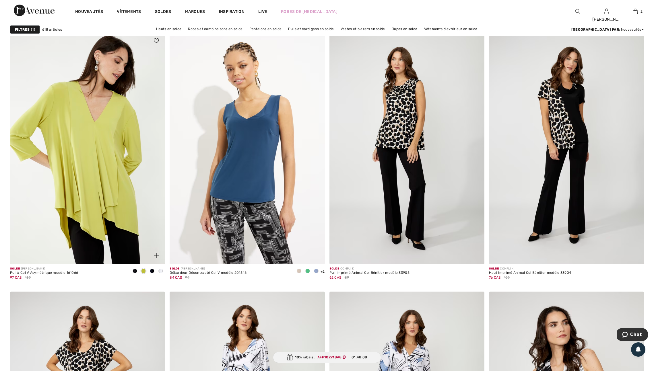
click at [156, 259] on img at bounding box center [156, 255] width 5 height 5
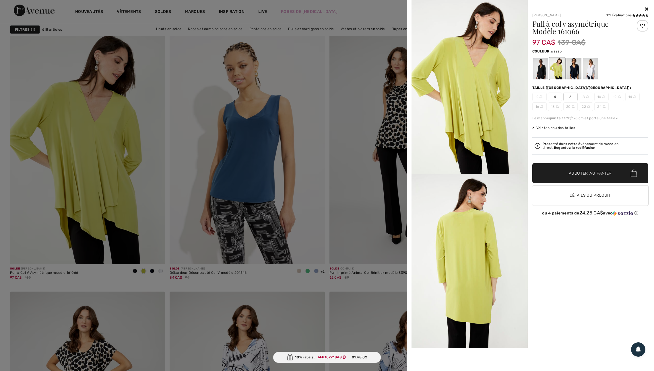
click at [294, 225] on div at bounding box center [327, 185] width 654 height 371
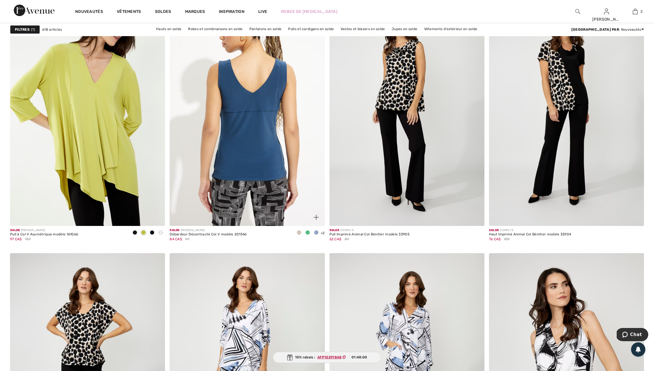
scroll to position [3519, 0]
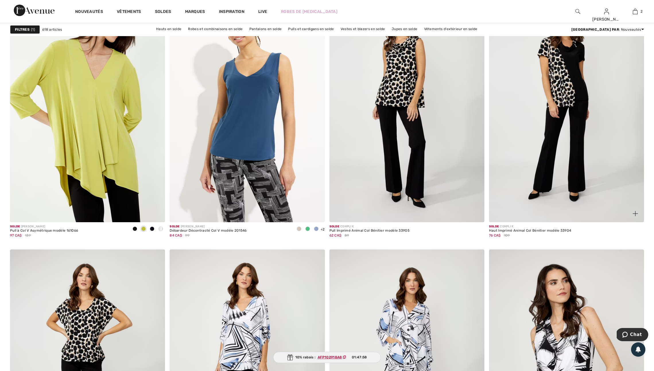
click at [634, 220] on span at bounding box center [635, 213] width 11 height 11
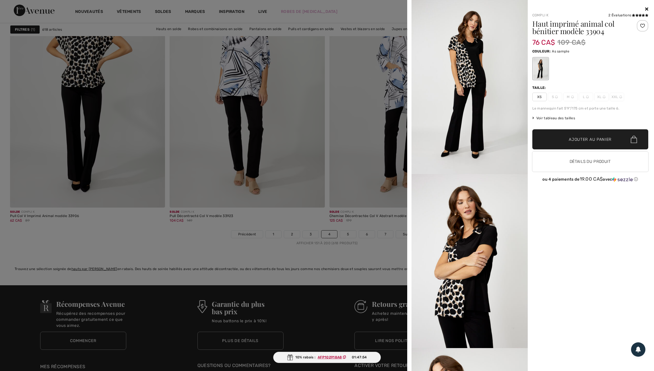
scroll to position [3808, 0]
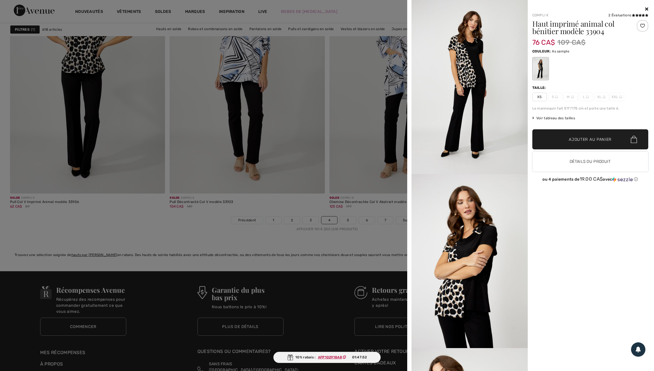
click at [150, 208] on div at bounding box center [327, 185] width 654 height 371
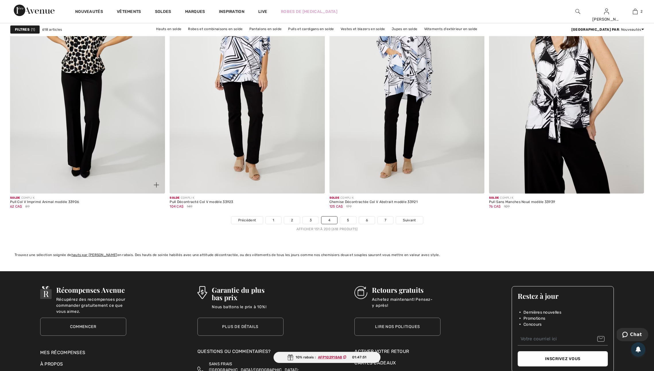
click at [156, 188] on img at bounding box center [156, 185] width 5 height 5
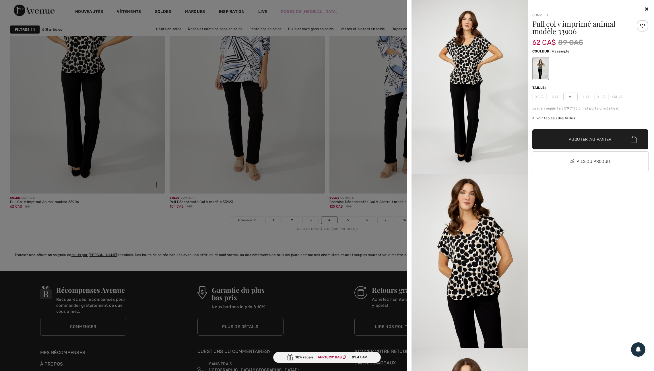
click at [156, 207] on div at bounding box center [327, 185] width 654 height 371
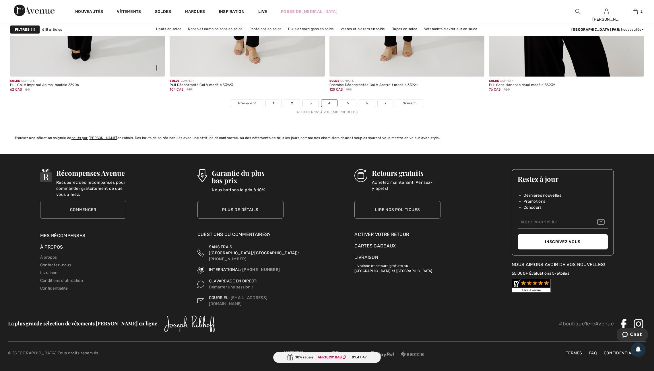
scroll to position [3954, 0]
click at [354, 100] on link "5" at bounding box center [348, 103] width 16 height 7
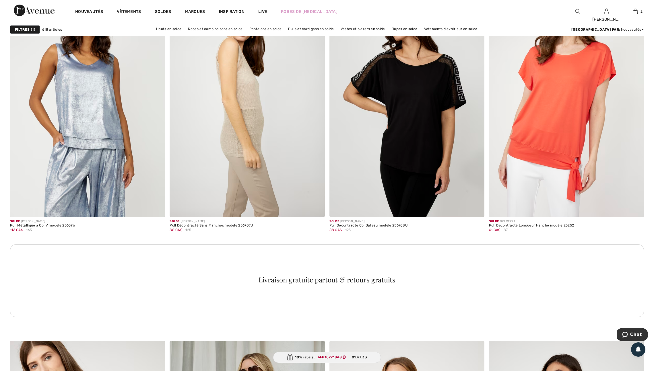
scroll to position [881, 0]
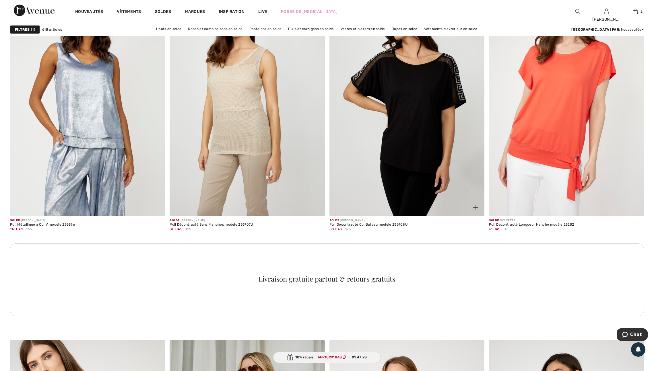
click at [474, 210] on img at bounding box center [475, 207] width 5 height 5
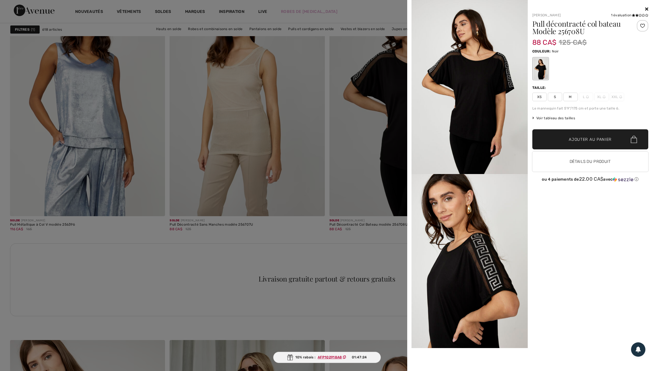
click at [397, 248] on div at bounding box center [327, 185] width 654 height 371
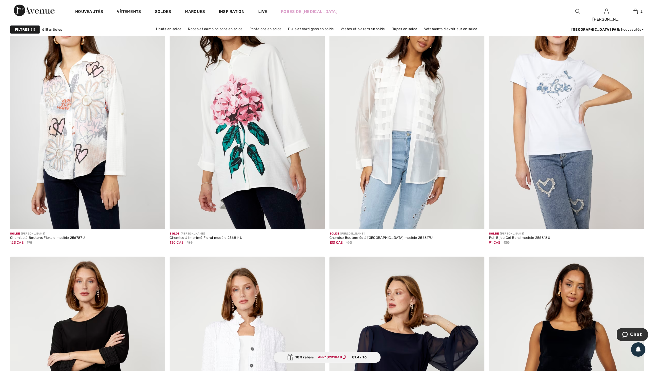
scroll to position [1485, 0]
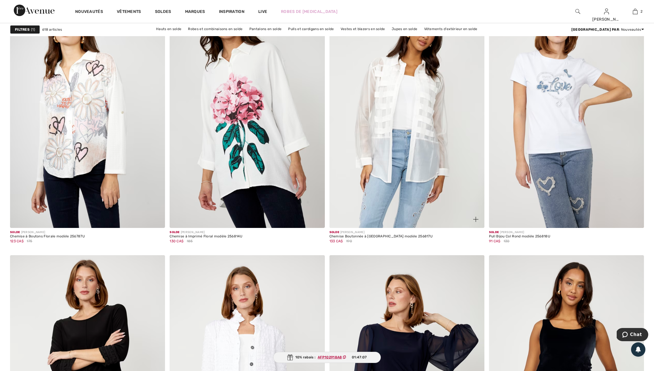
click at [475, 222] on img at bounding box center [475, 219] width 5 height 5
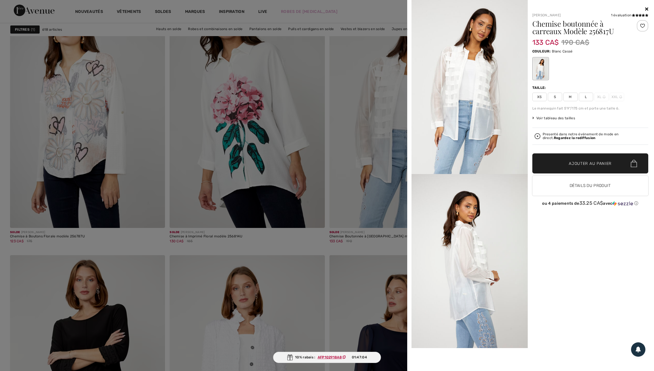
click at [378, 240] on div at bounding box center [327, 185] width 654 height 371
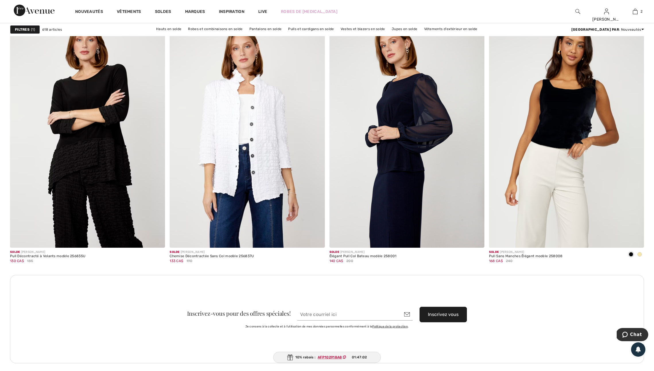
scroll to position [1742, 0]
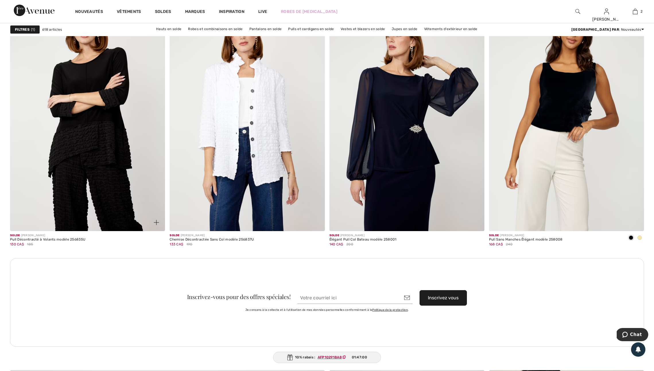
click at [155, 225] on img at bounding box center [156, 222] width 5 height 5
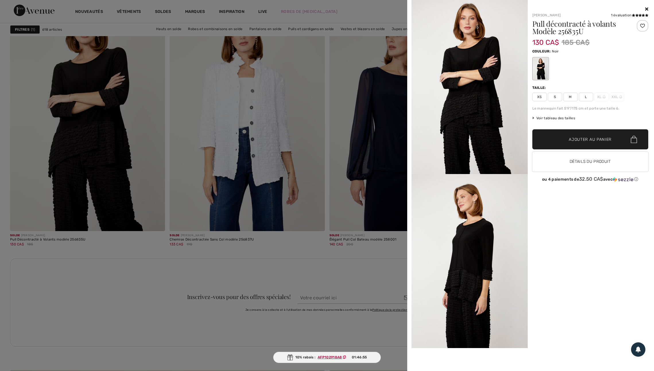
click at [288, 285] on div at bounding box center [327, 185] width 654 height 371
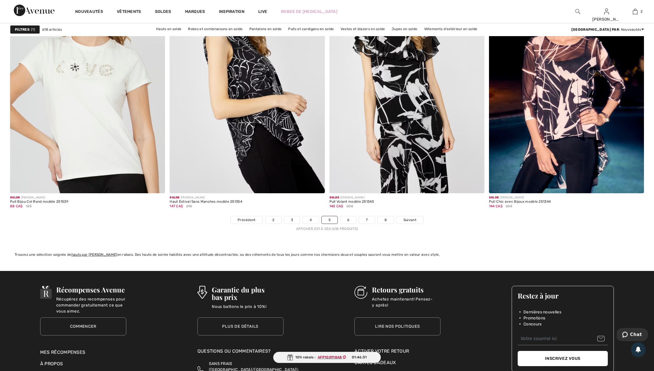
scroll to position [3811, 0]
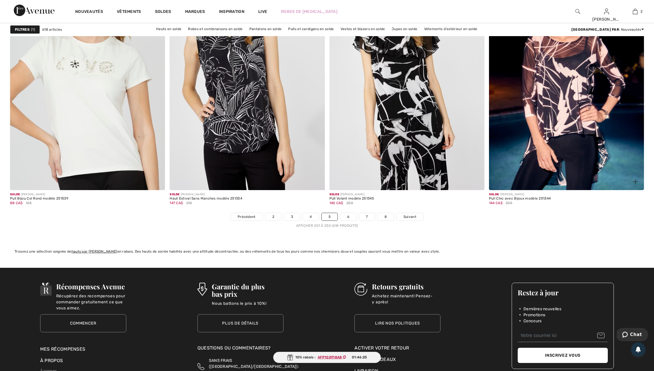
click at [635, 184] on img at bounding box center [635, 181] width 5 height 5
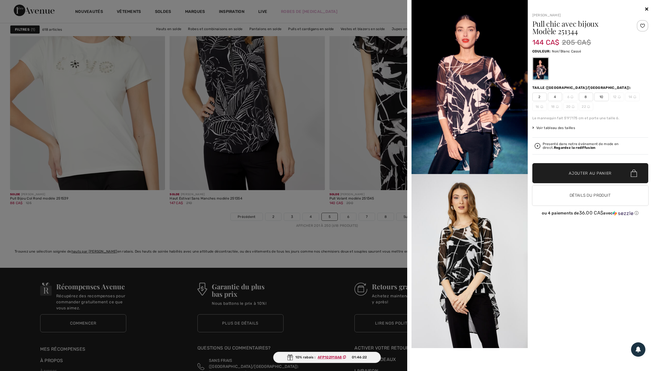
click at [372, 269] on div at bounding box center [327, 185] width 654 height 371
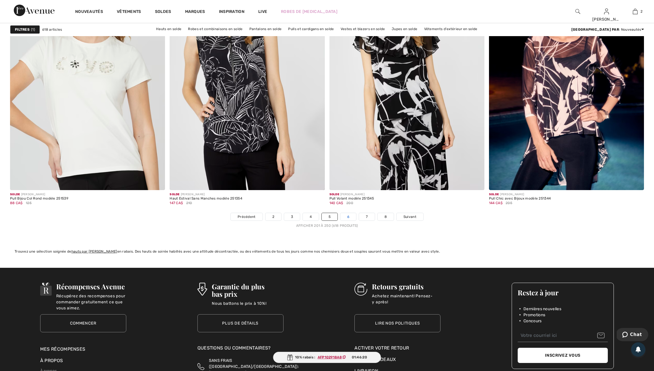
click at [353, 221] on link "6" at bounding box center [348, 216] width 16 height 7
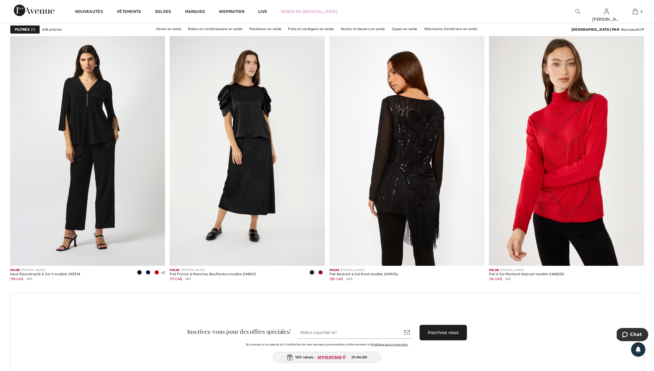
scroll to position [1712, 0]
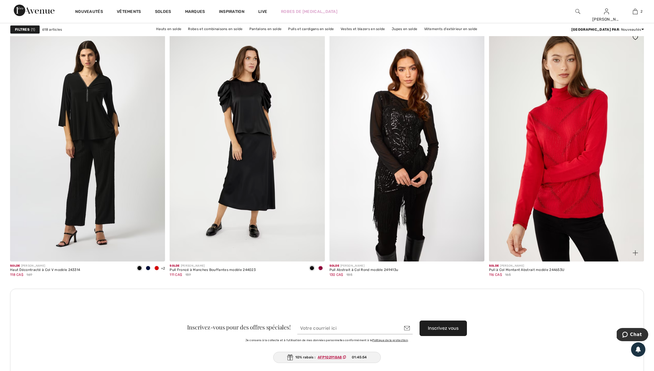
click at [635, 256] on img at bounding box center [635, 253] width 5 height 5
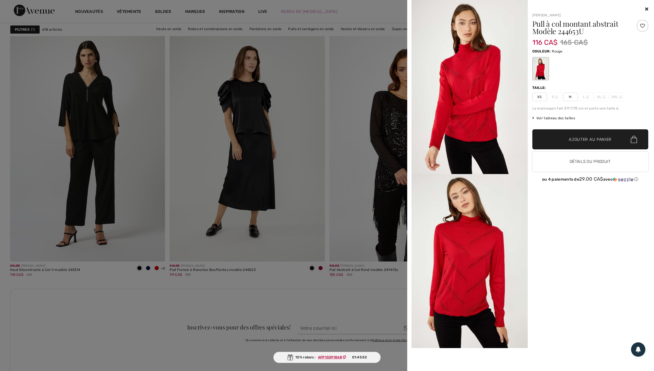
click at [635, 264] on div "Frank Lyman Pull à col montant abstrait Modèle 244653U 116 CA$ 165 CA$ Couleur:…" at bounding box center [588, 189] width 121 height 366
click at [361, 299] on div at bounding box center [327, 185] width 654 height 371
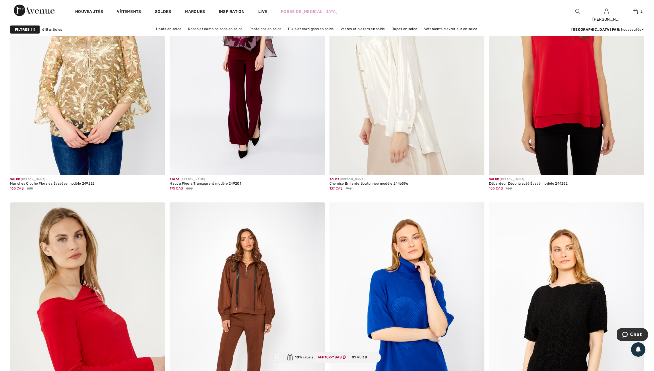
scroll to position [2689, 0]
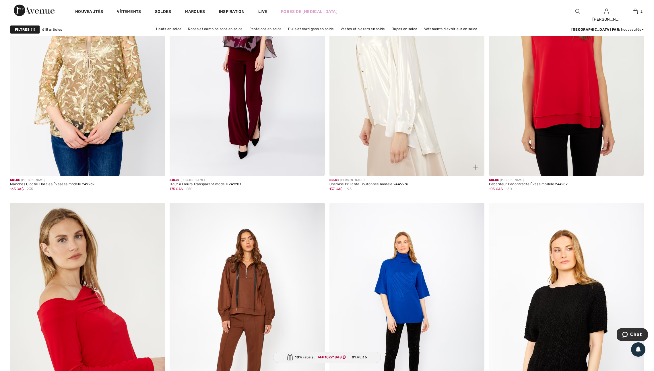
click at [477, 170] on img at bounding box center [475, 167] width 5 height 5
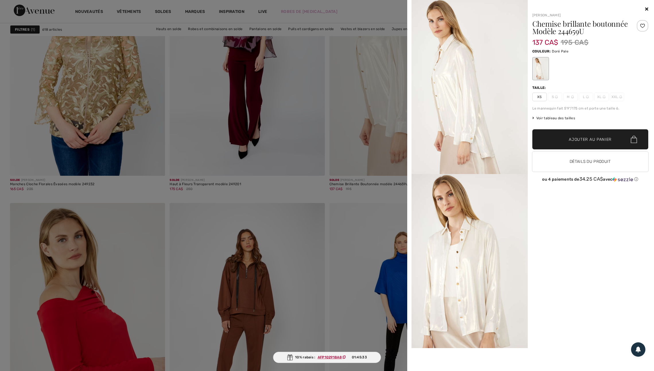
click at [334, 231] on div at bounding box center [327, 185] width 654 height 371
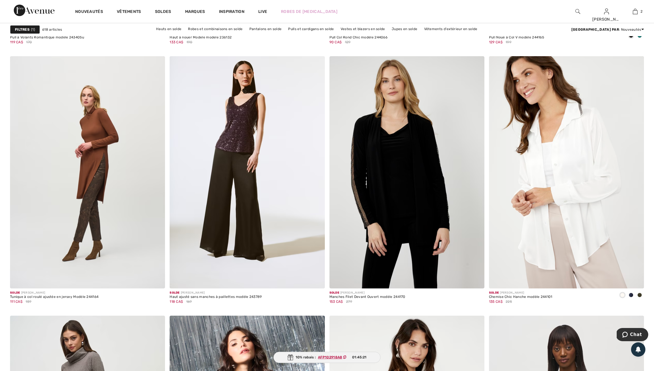
scroll to position [3452, 0]
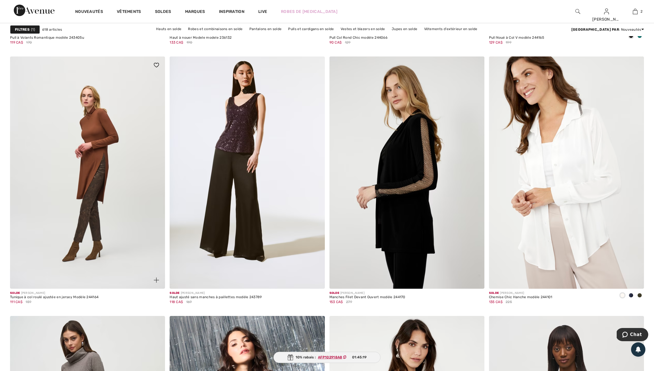
click at [156, 283] on img at bounding box center [156, 280] width 5 height 5
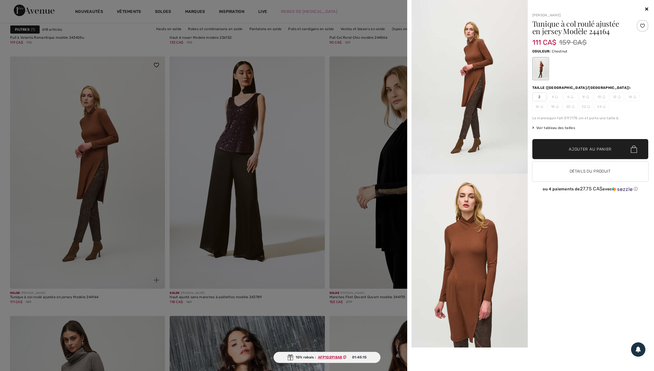
click at [156, 303] on div at bounding box center [327, 185] width 654 height 371
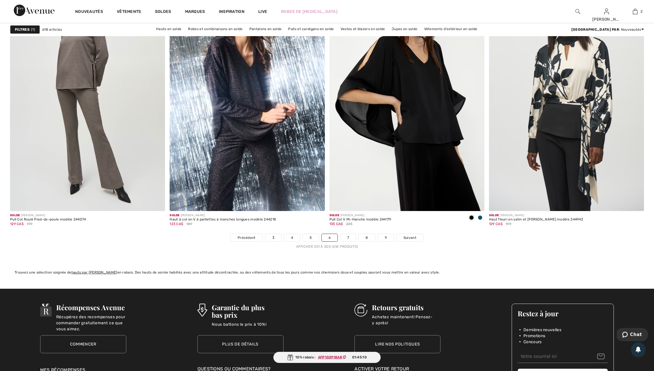
scroll to position [3793, 0]
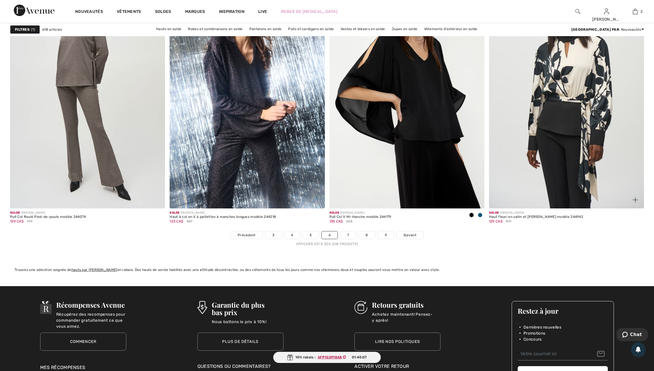
click at [635, 203] on img at bounding box center [635, 199] width 5 height 5
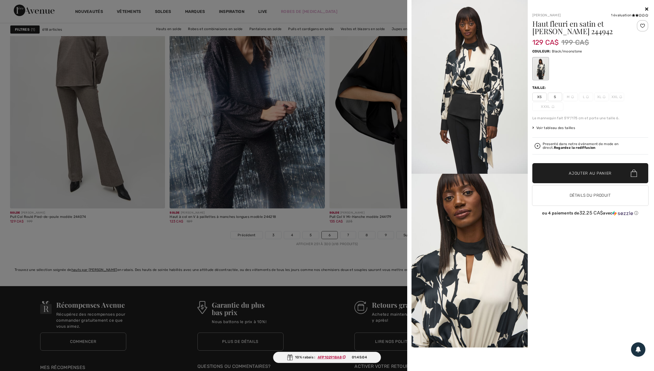
click at [408, 276] on div "Your browser does not support the video tag. Joseph Ribkoff 1 évaluation 1 éval…" at bounding box center [530, 185] width 247 height 371
click at [388, 279] on div at bounding box center [327, 185] width 654 height 371
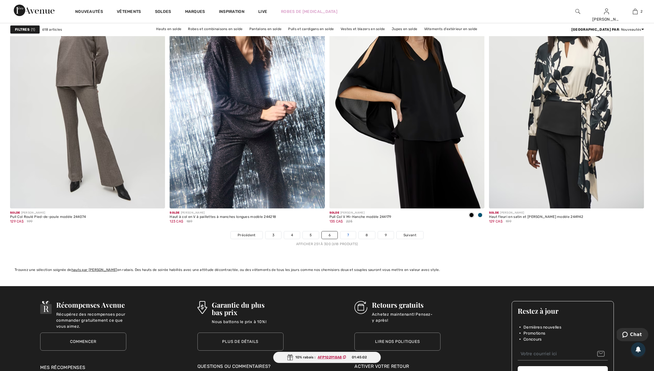
click at [353, 239] on link "7" at bounding box center [348, 235] width 16 height 7
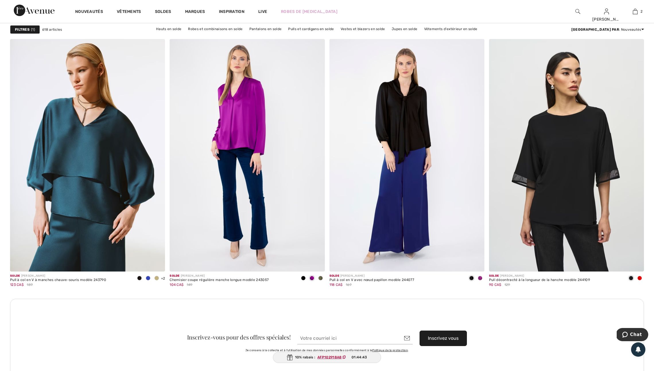
scroll to position [1705, 0]
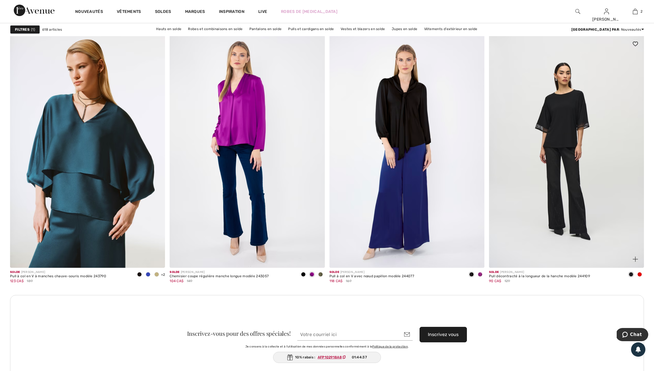
click at [640, 277] on span at bounding box center [640, 274] width 5 height 5
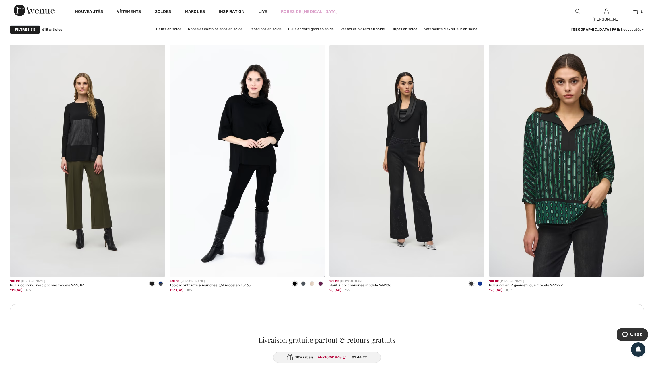
scroll to position [2848, 0]
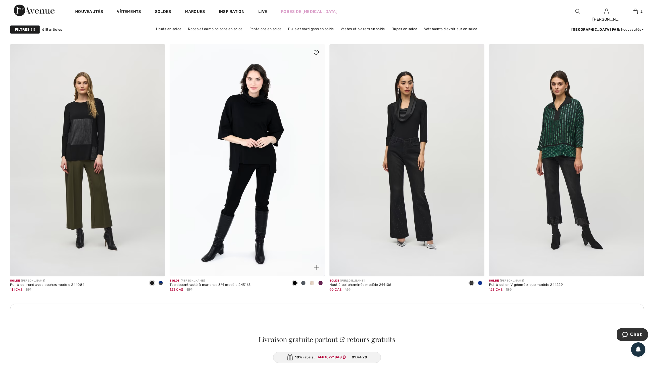
click at [320, 286] on span at bounding box center [320, 283] width 5 height 5
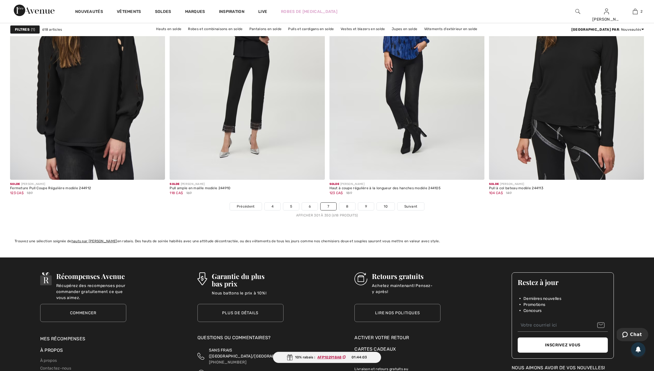
scroll to position [3828, 0]
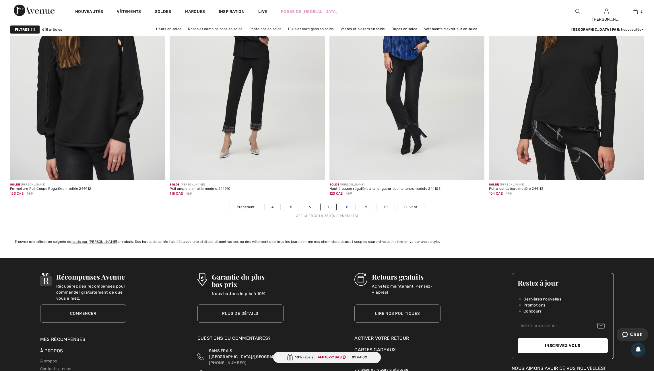
click at [352, 211] on link "8" at bounding box center [347, 207] width 16 height 7
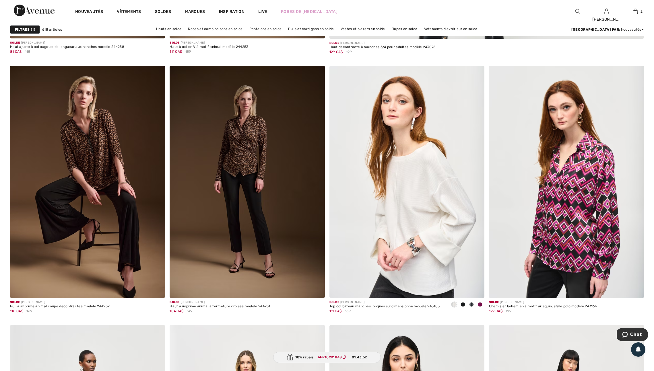
scroll to position [547, 0]
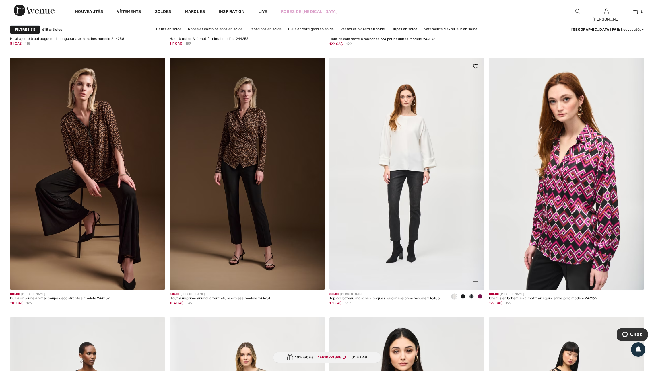
click at [480, 299] on span at bounding box center [480, 297] width 5 height 5
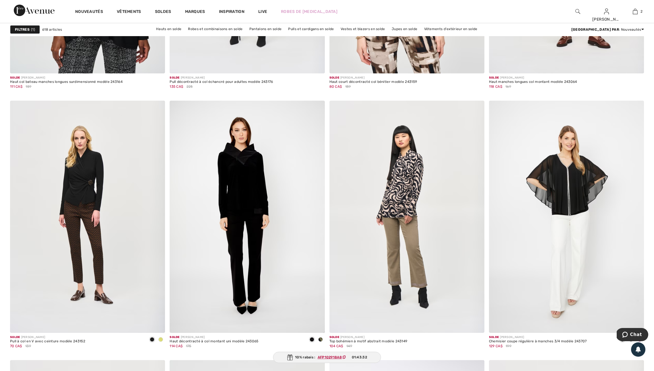
scroll to position [1380, 0]
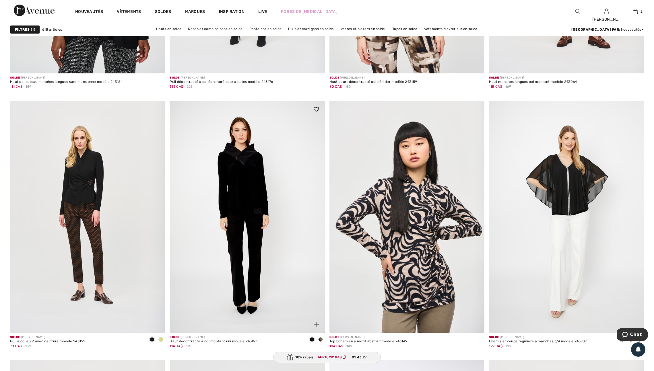
click at [314, 327] on img at bounding box center [316, 324] width 5 height 5
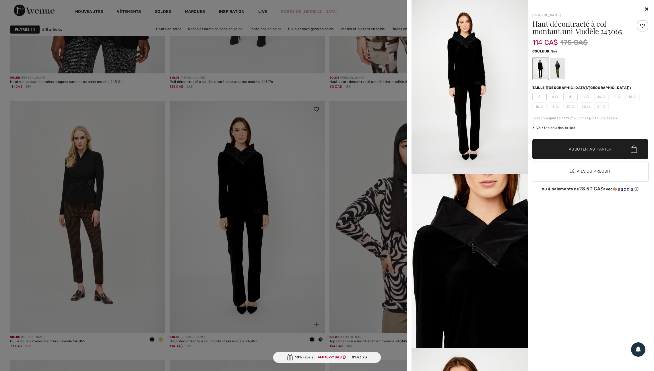
click at [314, 334] on div at bounding box center [327, 185] width 654 height 371
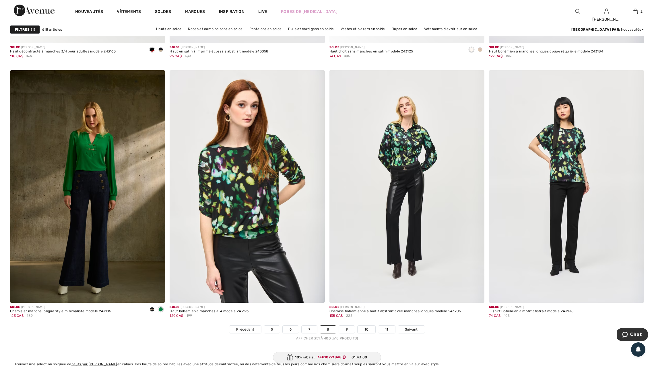
scroll to position [3700, 0]
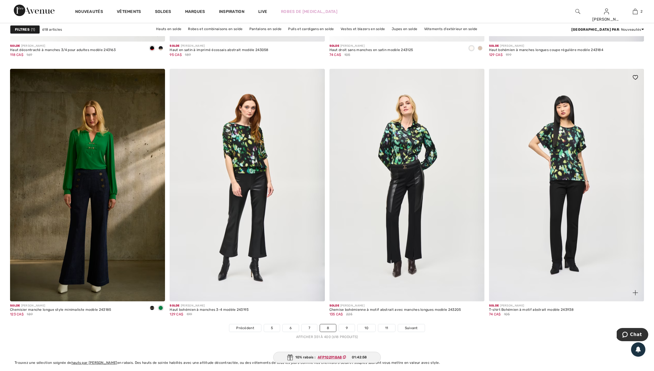
click at [635, 296] on img at bounding box center [635, 292] width 5 height 5
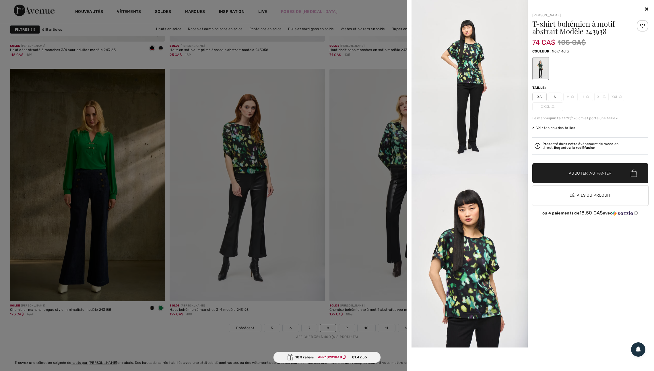
click at [635, 313] on div "Joseph Ribkoff T-shirt bohémien à motif abstrait Modèle 243938 74 CA$ 105 CA$ C…" at bounding box center [588, 189] width 121 height 366
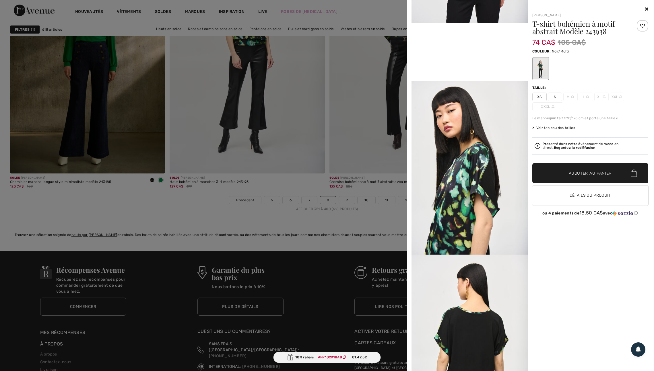
scroll to position [3832, 0]
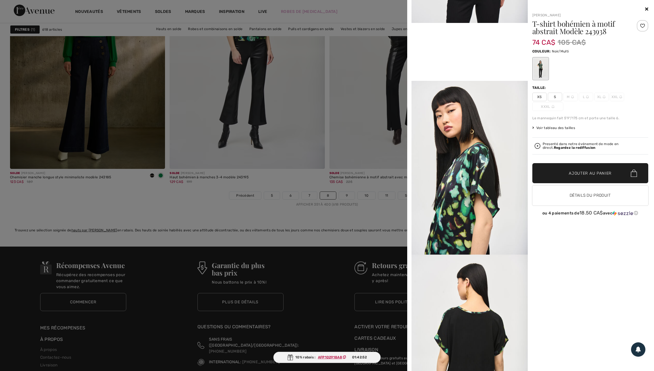
click at [335, 312] on div at bounding box center [327, 185] width 654 height 371
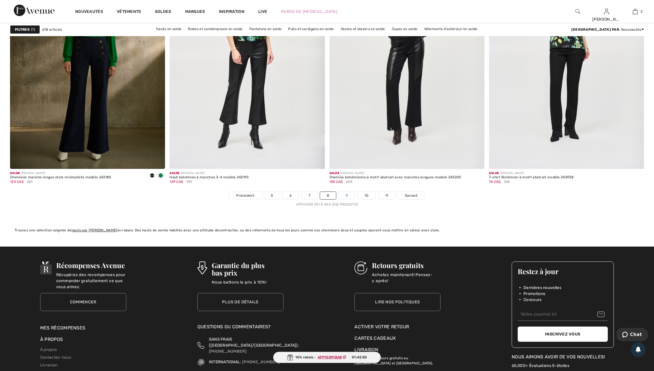
click at [349, 200] on link "9" at bounding box center [347, 195] width 16 height 7
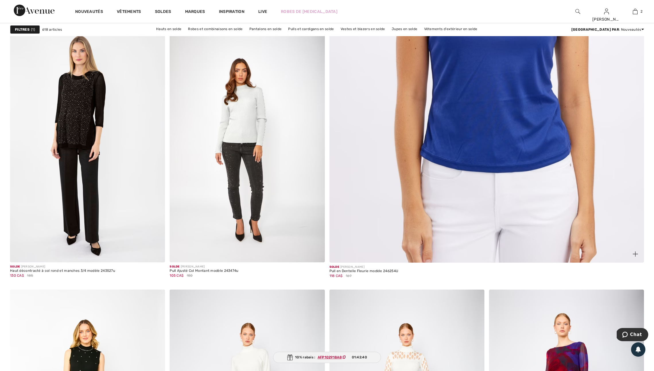
scroll to position [315, 0]
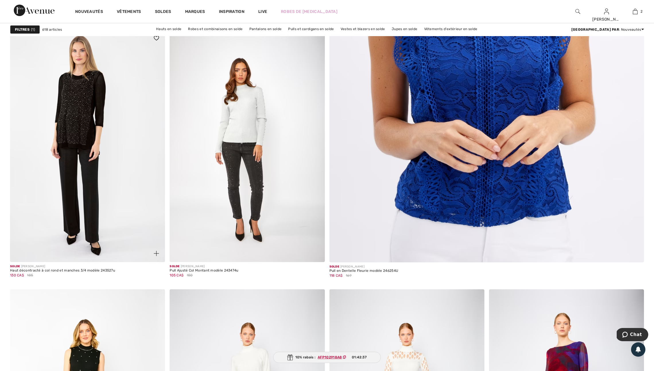
click at [154, 256] on img at bounding box center [156, 253] width 5 height 5
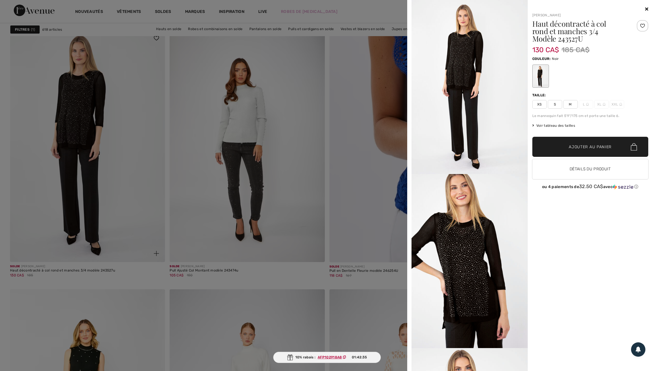
click at [154, 257] on div at bounding box center [327, 185] width 654 height 371
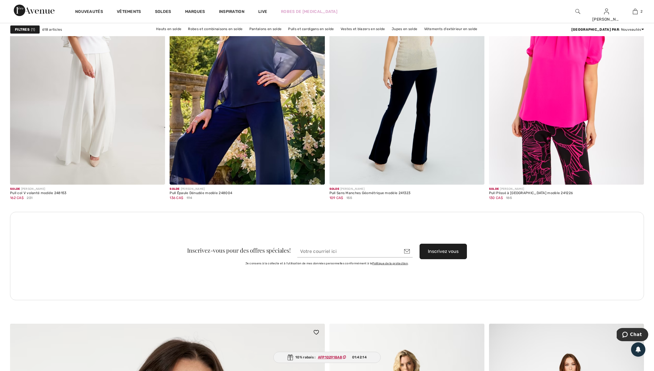
scroll to position [1775, 0]
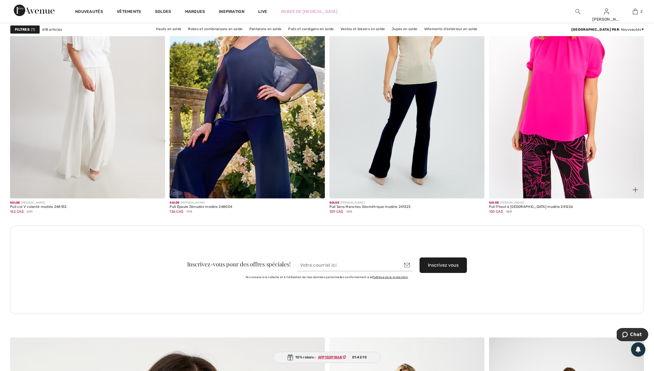
click at [635, 193] on img at bounding box center [635, 189] width 5 height 5
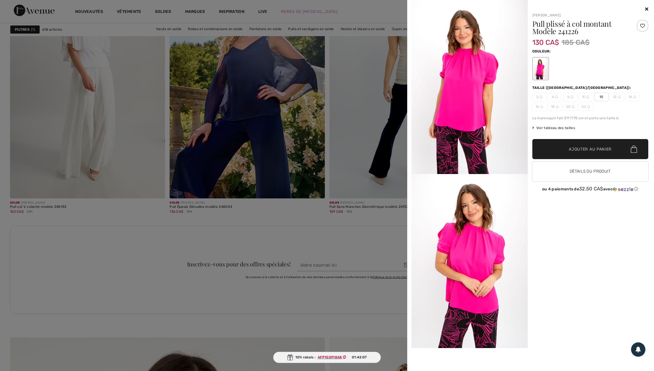
click at [385, 235] on div at bounding box center [327, 185] width 654 height 371
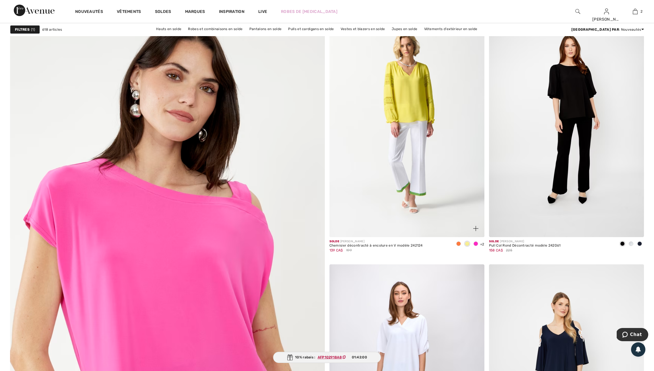
scroll to position [2108, 0]
click at [477, 246] on span at bounding box center [476, 243] width 5 height 5
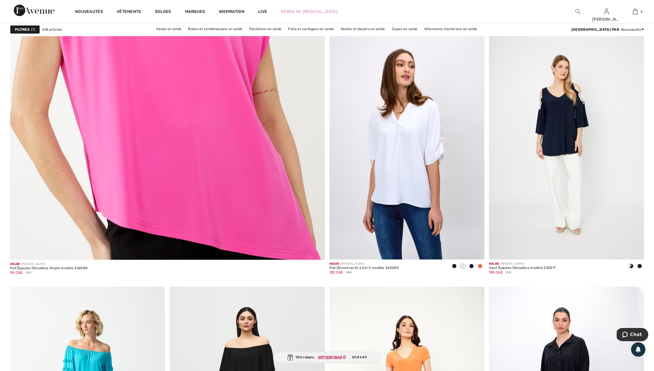
scroll to position [2346, 0]
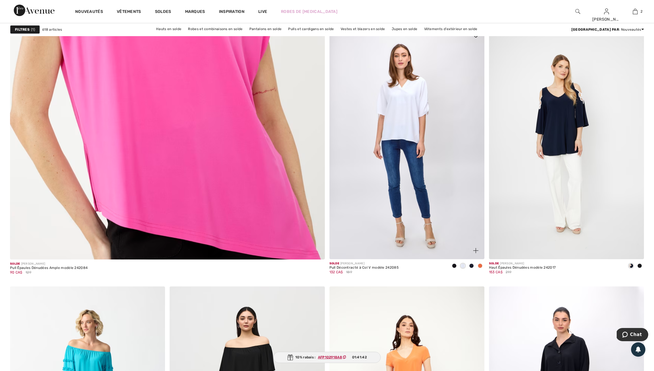
click at [480, 268] on span at bounding box center [480, 266] width 5 height 5
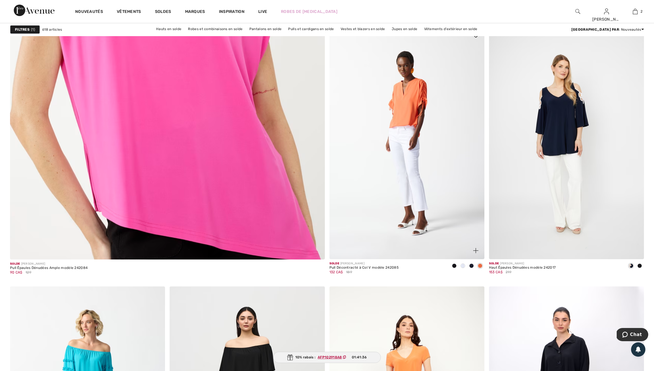
click at [476, 253] on img at bounding box center [475, 250] width 5 height 5
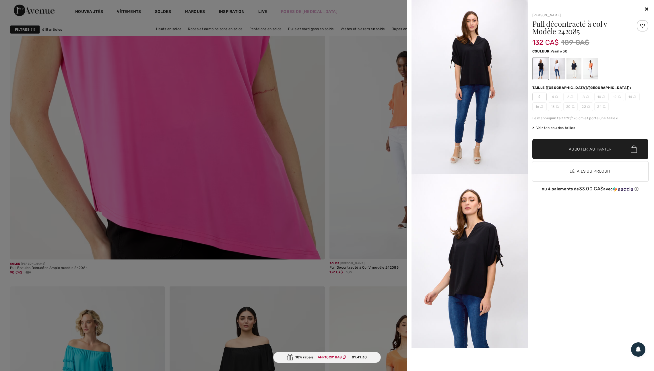
click at [556, 67] on div at bounding box center [557, 69] width 15 height 22
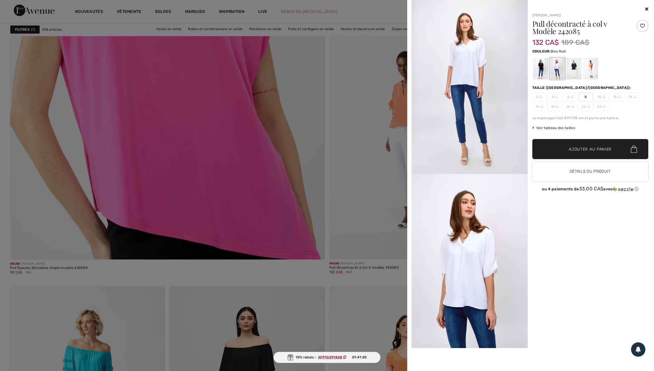
click at [573, 69] on div at bounding box center [573, 69] width 15 height 22
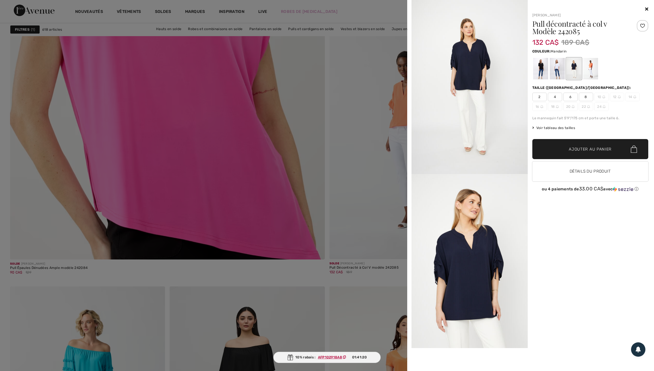
click at [588, 71] on div at bounding box center [590, 69] width 15 height 22
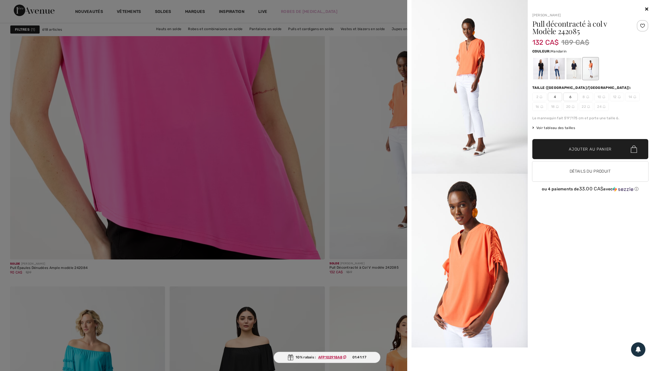
click at [386, 72] on div at bounding box center [327, 185] width 654 height 371
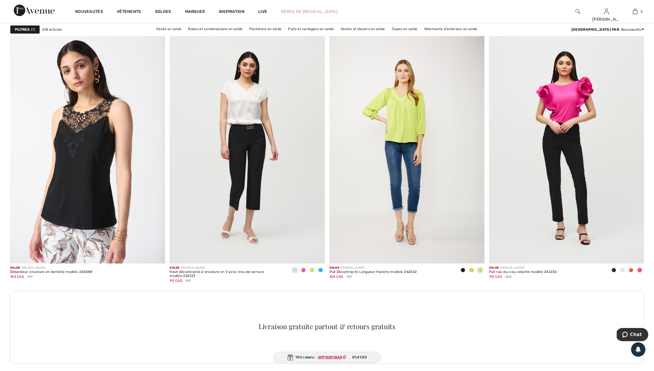
scroll to position [2862, 0]
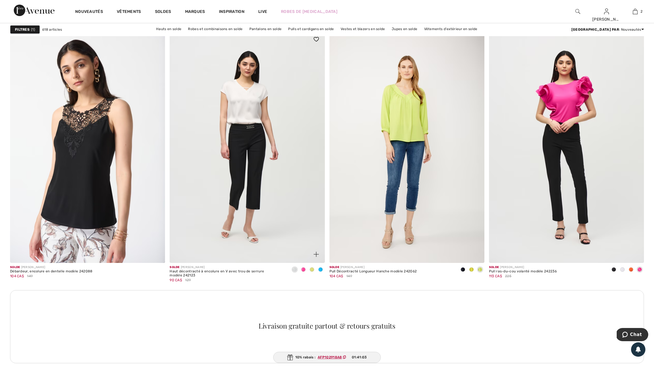
click at [304, 272] on span at bounding box center [303, 270] width 5 height 5
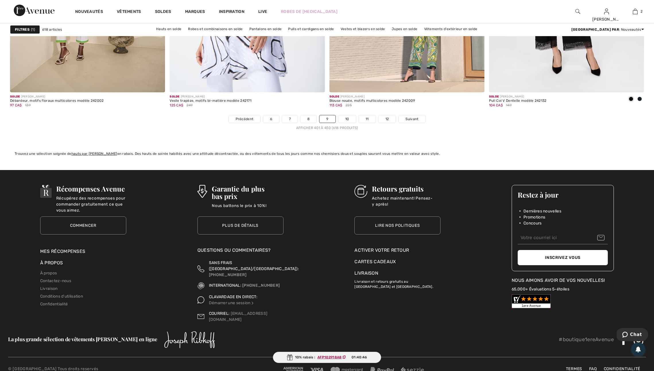
scroll to position [3910, 0]
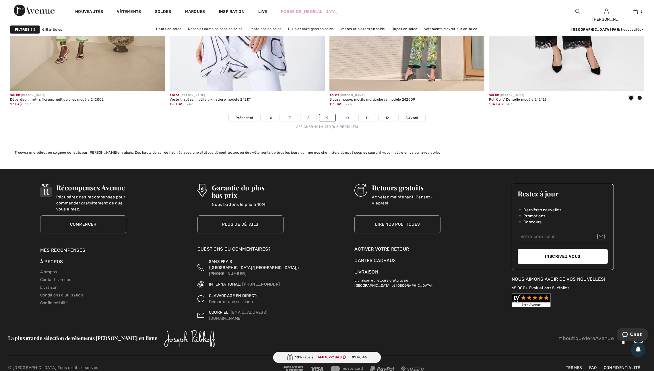
click at [351, 122] on link "10" at bounding box center [347, 117] width 18 height 7
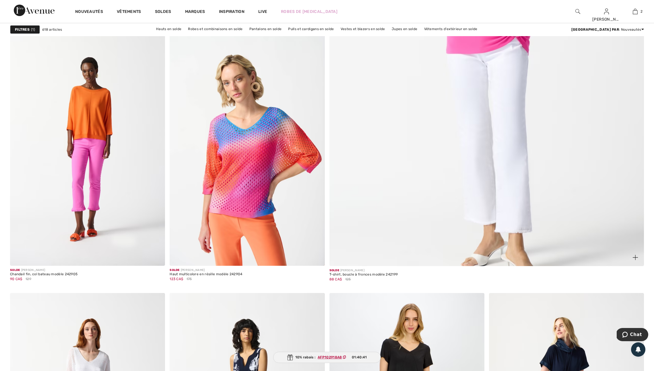
scroll to position [318, 0]
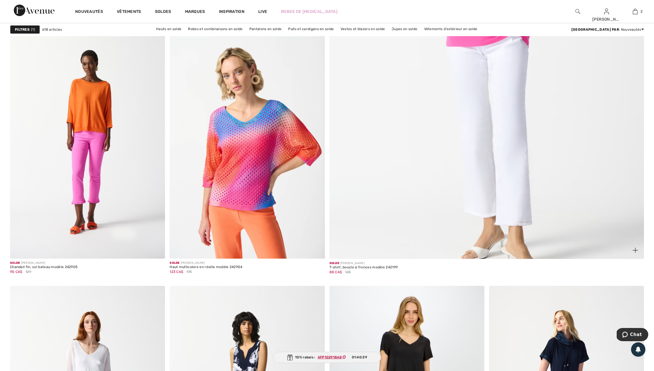
click at [634, 253] on img at bounding box center [635, 250] width 5 height 5
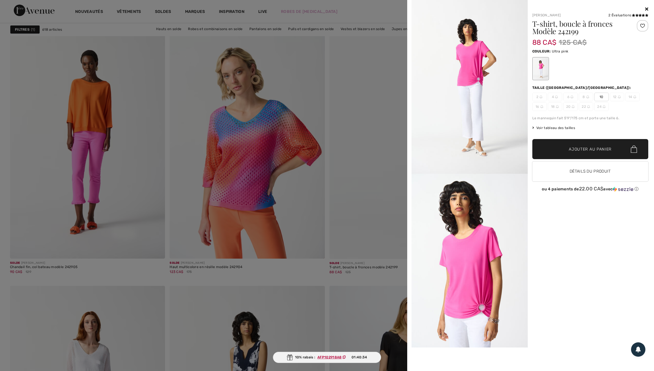
click at [380, 233] on div at bounding box center [327, 185] width 654 height 371
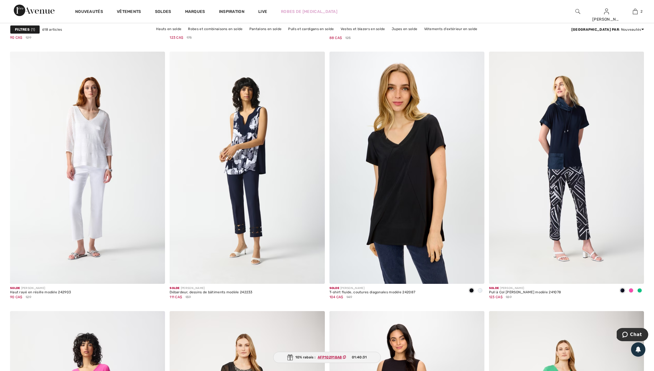
scroll to position [557, 0]
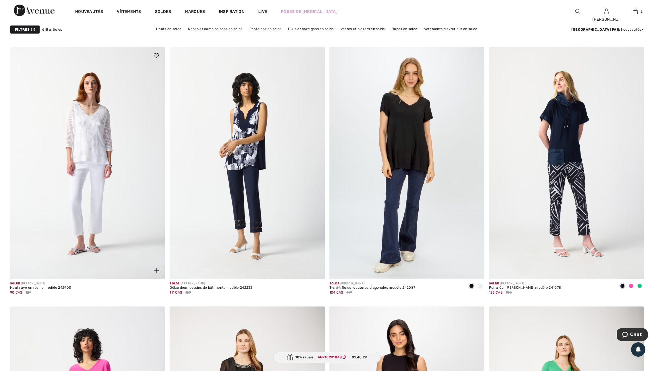
click at [155, 274] on img at bounding box center [156, 270] width 5 height 5
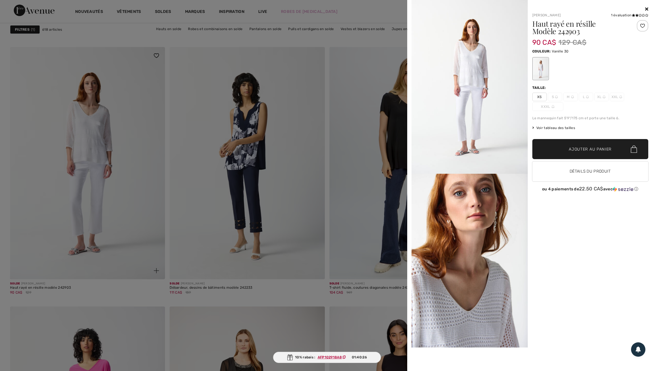
click at [155, 277] on div at bounding box center [327, 185] width 654 height 371
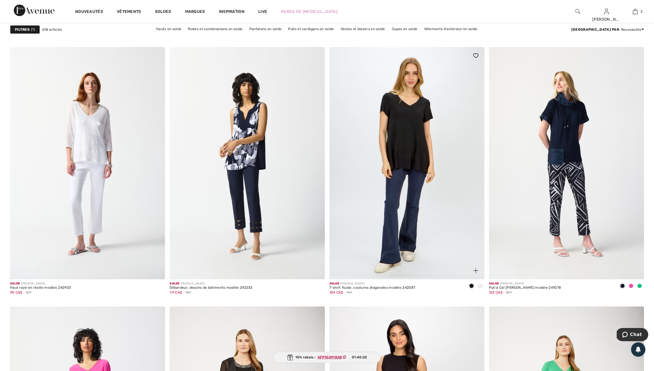
click at [481, 288] on span at bounding box center [480, 286] width 5 height 5
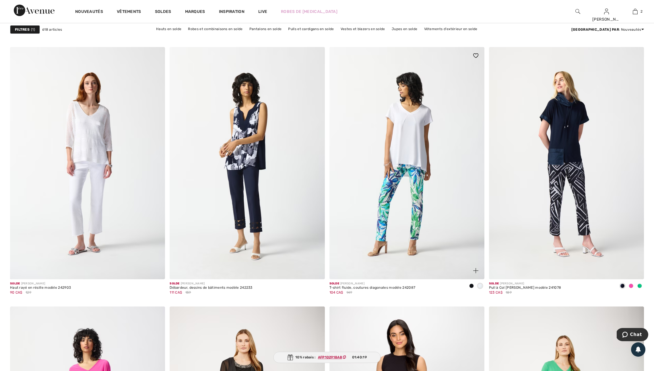
click at [475, 274] on img at bounding box center [475, 270] width 5 height 5
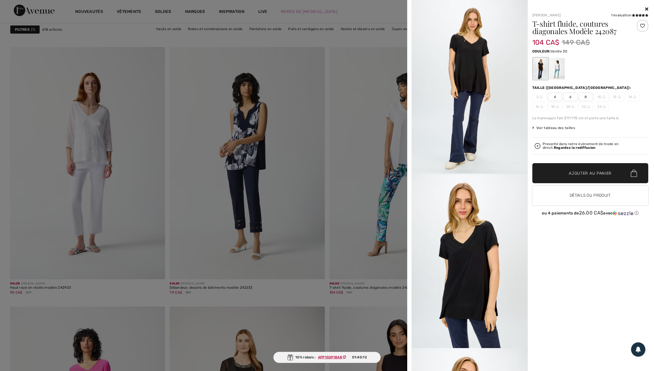
click at [559, 70] on div at bounding box center [557, 69] width 15 height 22
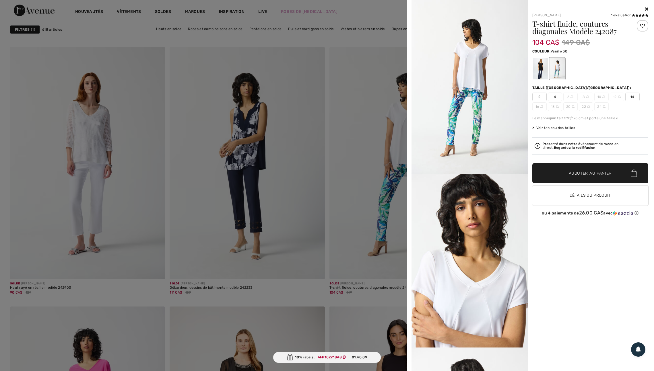
click at [303, 179] on div at bounding box center [327, 185] width 654 height 371
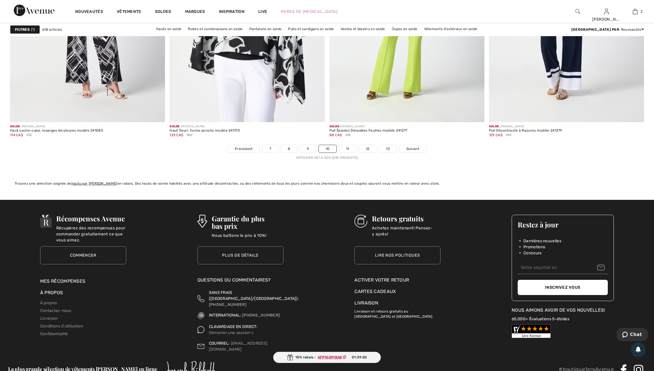
scroll to position [3882, 0]
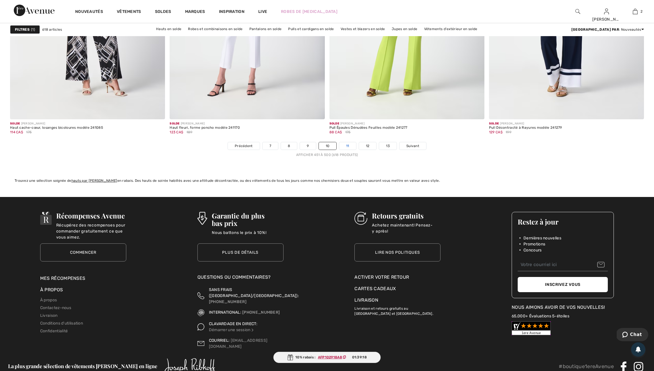
click at [354, 150] on link "11" at bounding box center [347, 145] width 17 height 7
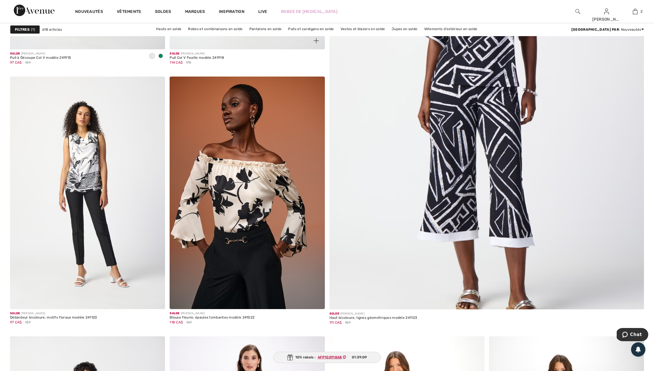
scroll to position [267, 0]
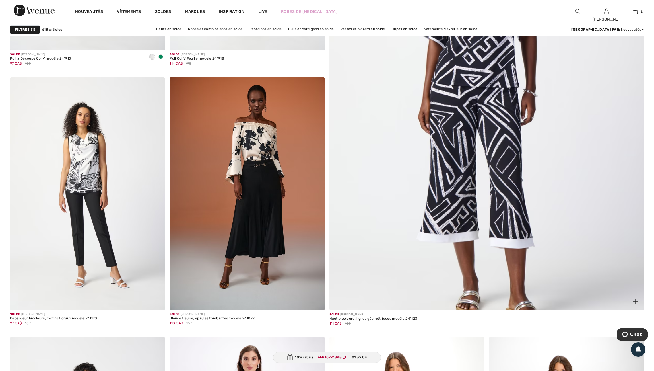
click at [636, 305] on img at bounding box center [635, 301] width 5 height 5
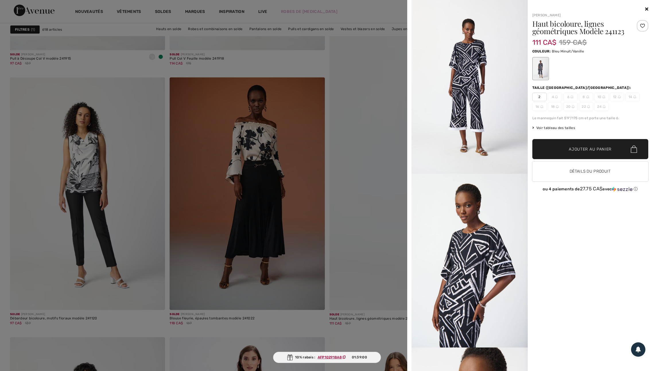
click at [389, 285] on div at bounding box center [327, 185] width 654 height 371
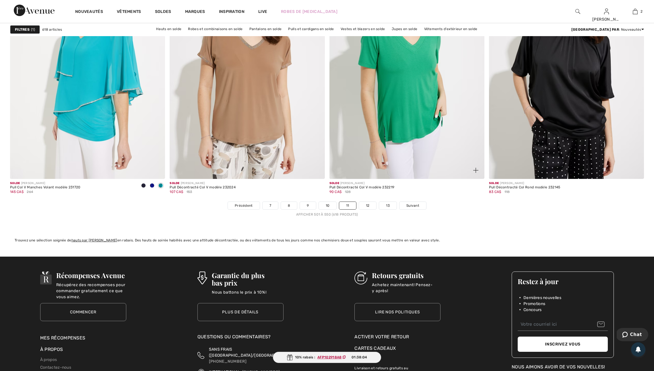
scroll to position [3824, 0]
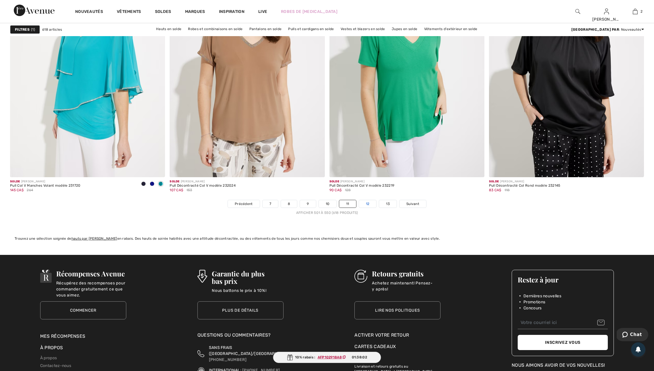
click at [377, 208] on link "12" at bounding box center [368, 203] width 18 height 7
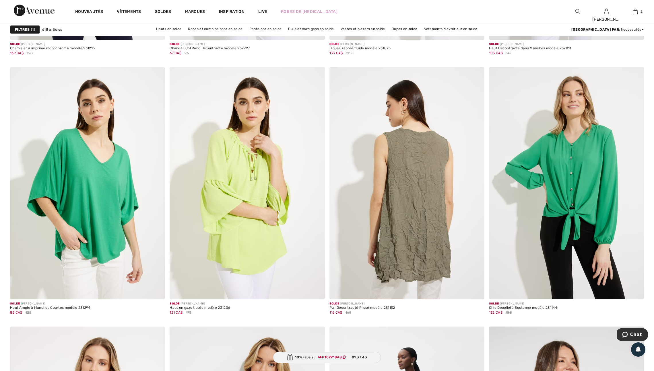
scroll to position [1416, 0]
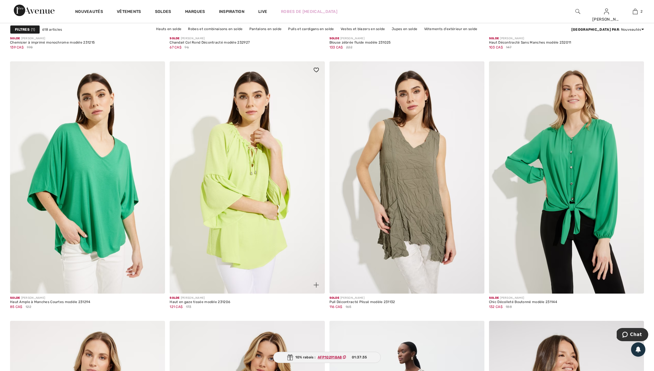
click at [314, 288] on img at bounding box center [316, 285] width 5 height 5
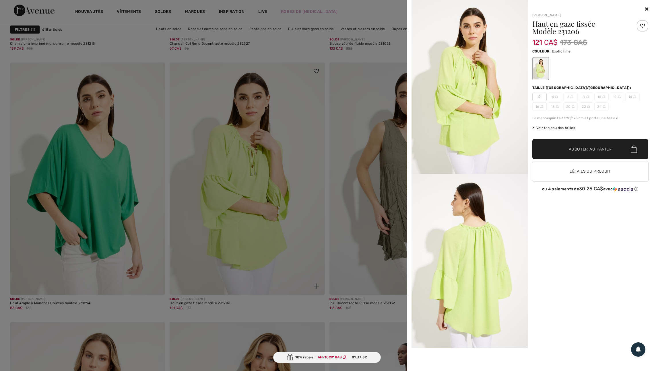
click at [314, 299] on div at bounding box center [327, 185] width 654 height 371
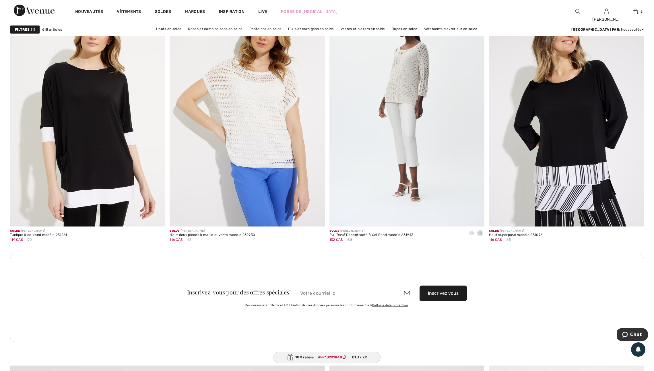
scroll to position [1751, 0]
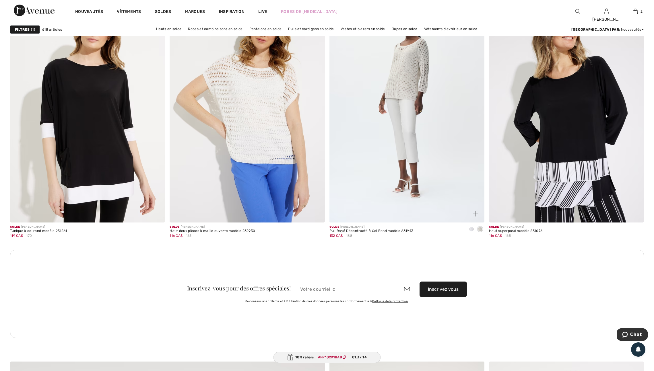
click at [475, 217] on img at bounding box center [475, 214] width 5 height 5
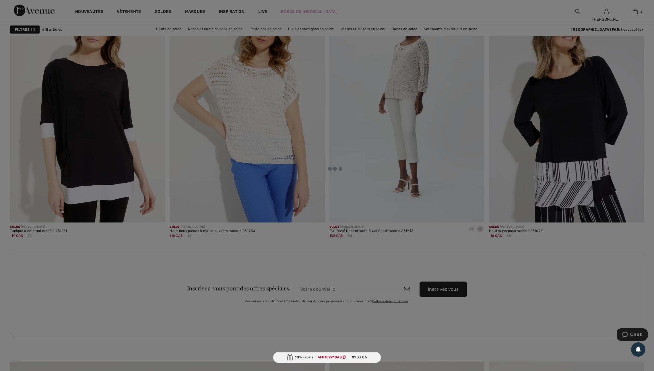
click at [450, 224] on div at bounding box center [327, 185] width 654 height 371
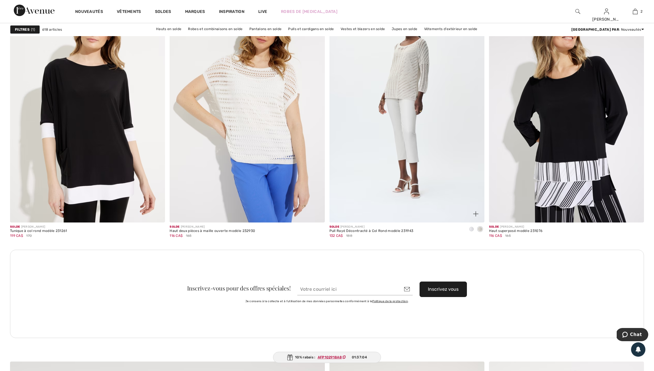
click at [480, 232] on span at bounding box center [480, 229] width 5 height 5
click at [472, 232] on span at bounding box center [471, 229] width 5 height 5
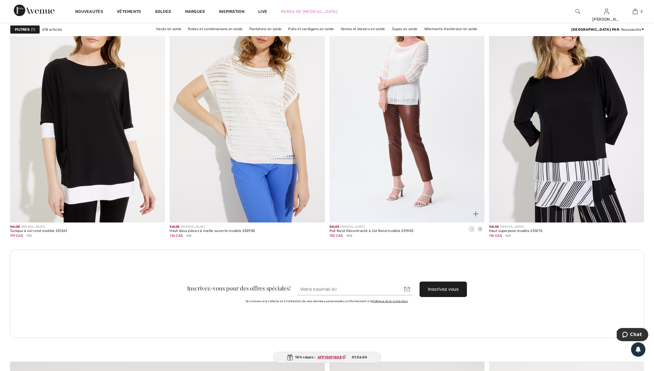
click at [475, 217] on img at bounding box center [475, 214] width 5 height 5
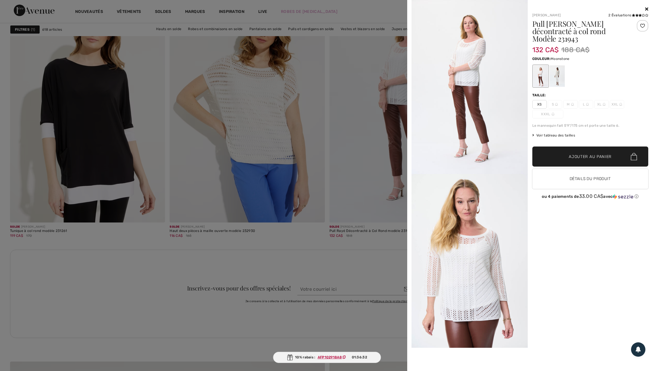
click at [554, 73] on div at bounding box center [557, 76] width 15 height 22
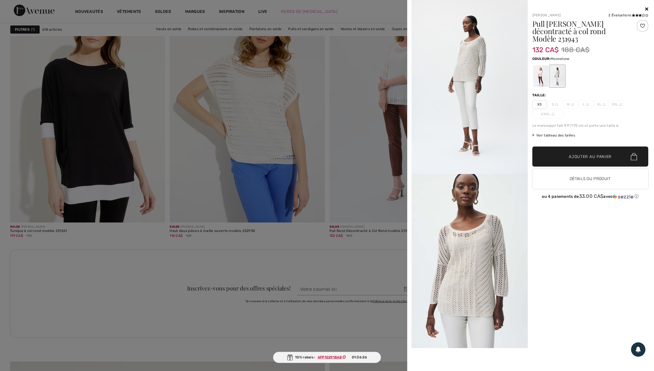
click at [304, 272] on div at bounding box center [327, 185] width 654 height 371
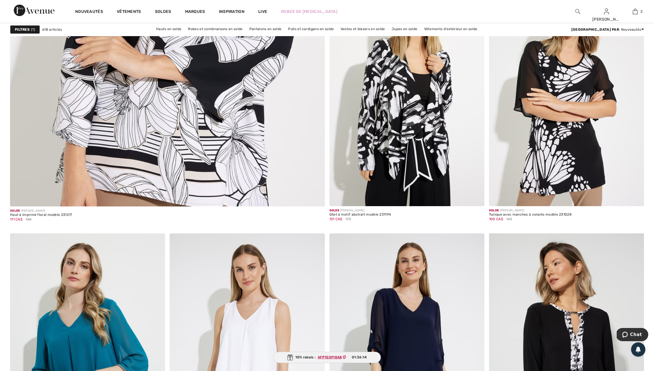
scroll to position [2398, 0]
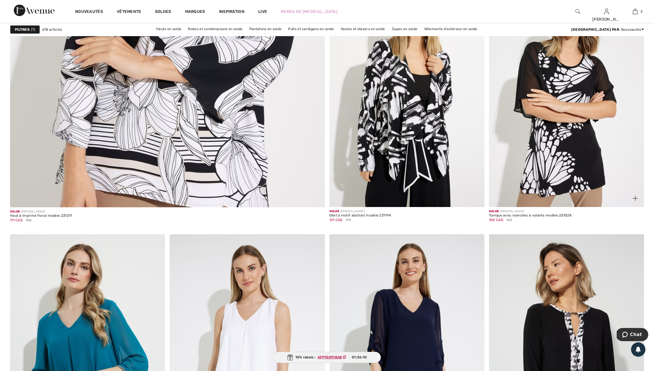
click at [633, 201] on img at bounding box center [635, 198] width 5 height 5
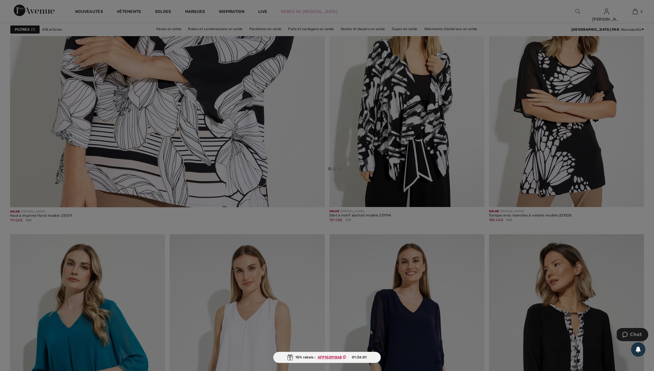
click at [637, 230] on div at bounding box center [327, 185] width 654 height 371
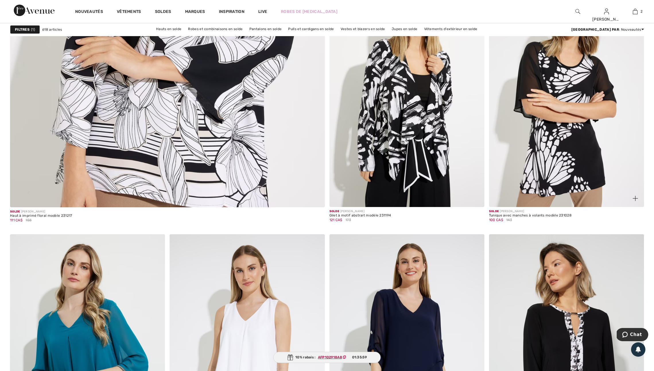
click at [636, 201] on img at bounding box center [635, 198] width 5 height 5
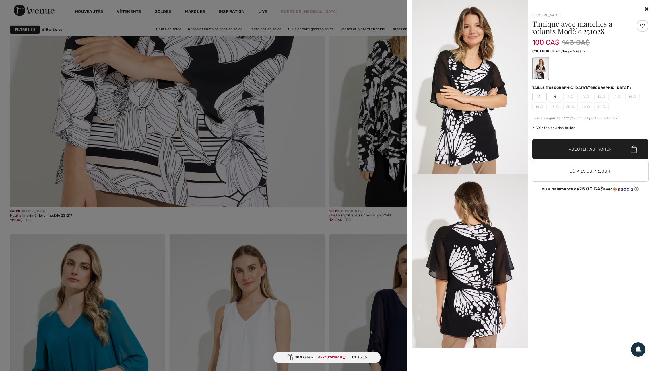
click at [373, 268] on div at bounding box center [327, 185] width 654 height 371
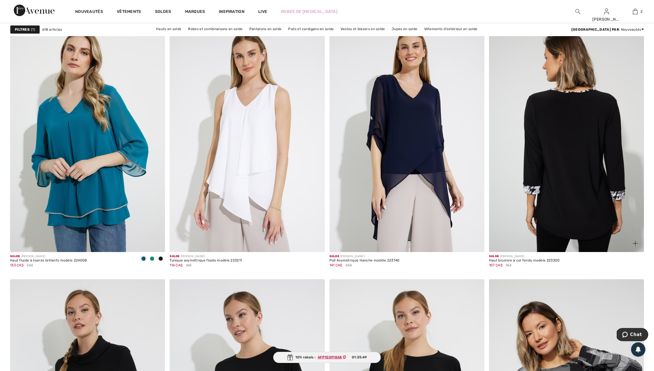
scroll to position [2623, 0]
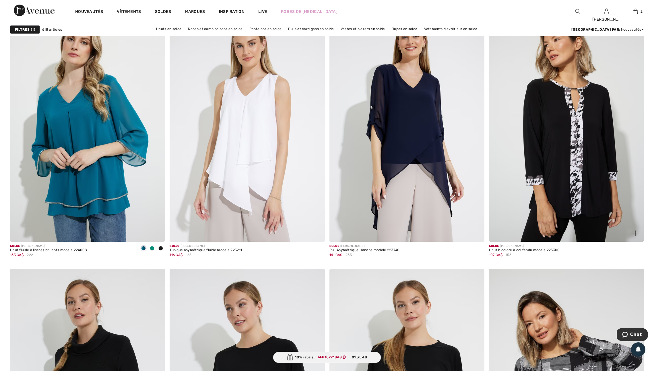
click at [635, 236] on img at bounding box center [635, 233] width 5 height 5
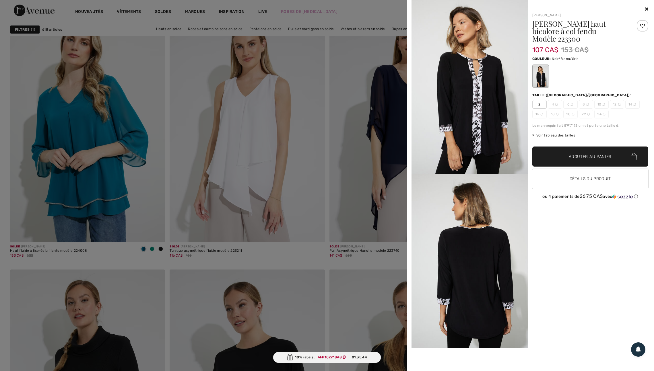
click at [345, 280] on div at bounding box center [327, 185] width 654 height 371
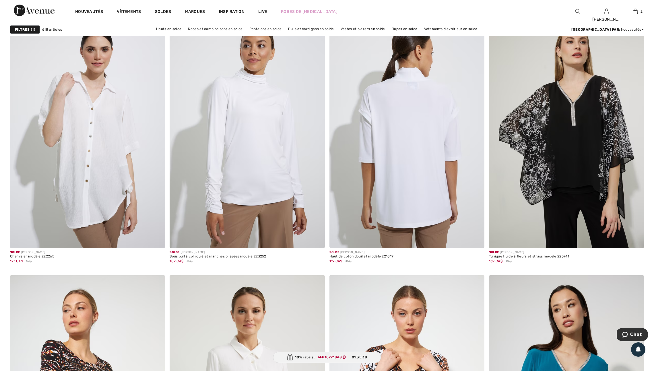
scroll to position [3238, 0]
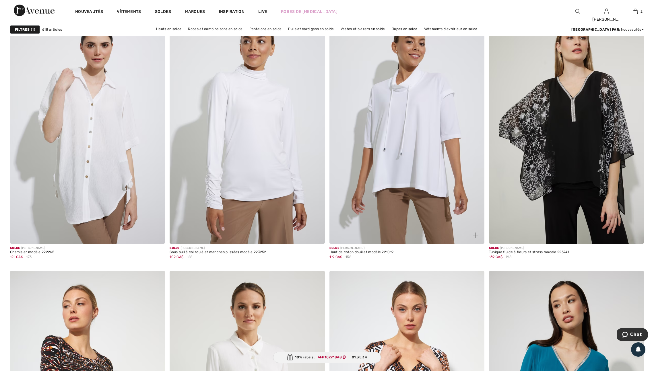
click at [475, 238] on img at bounding box center [475, 235] width 5 height 5
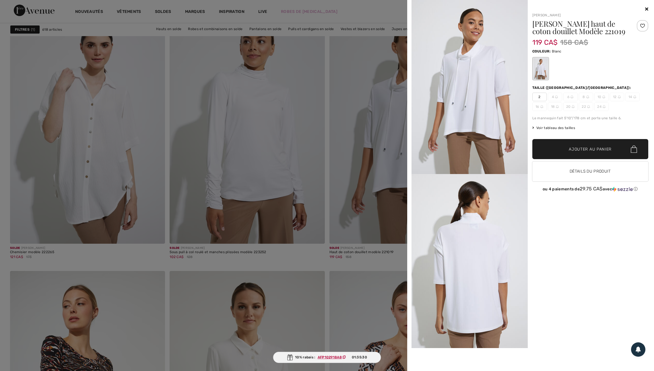
click at [394, 281] on div at bounding box center [327, 185] width 654 height 371
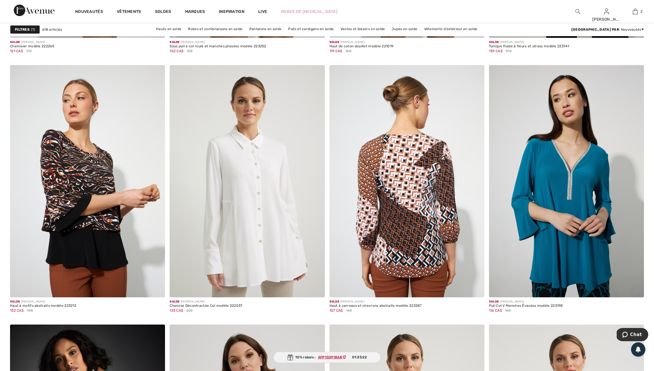
scroll to position [3445, 0]
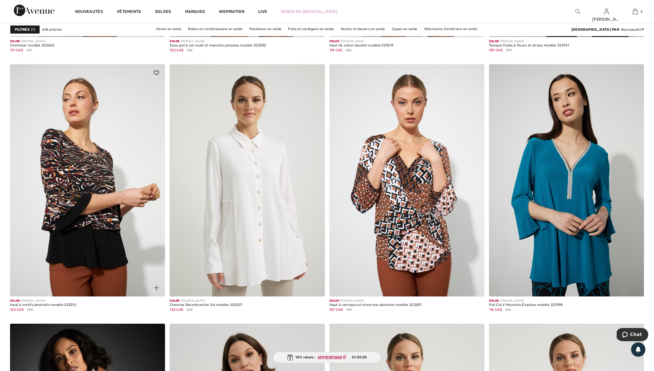
click at [154, 291] on img at bounding box center [156, 288] width 5 height 5
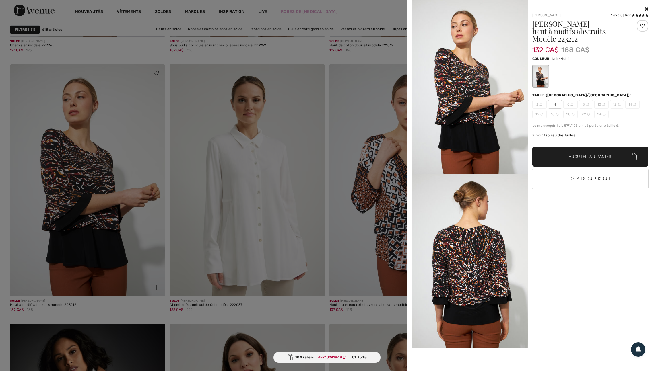
click at [154, 308] on div at bounding box center [327, 185] width 654 height 371
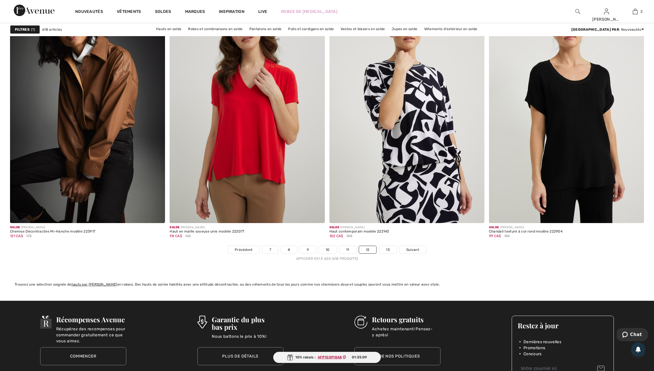
scroll to position [3782, 0]
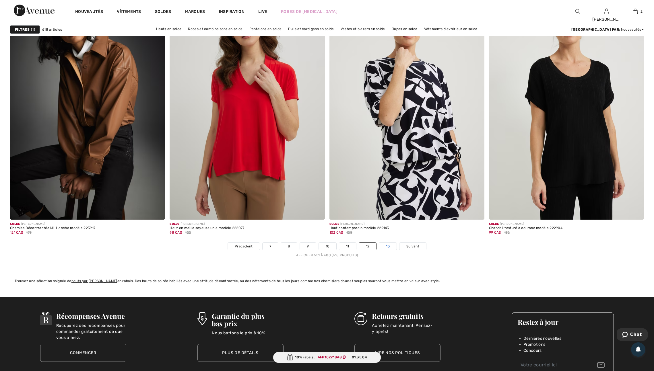
click at [397, 250] on link "13" at bounding box center [388, 246] width 18 height 7
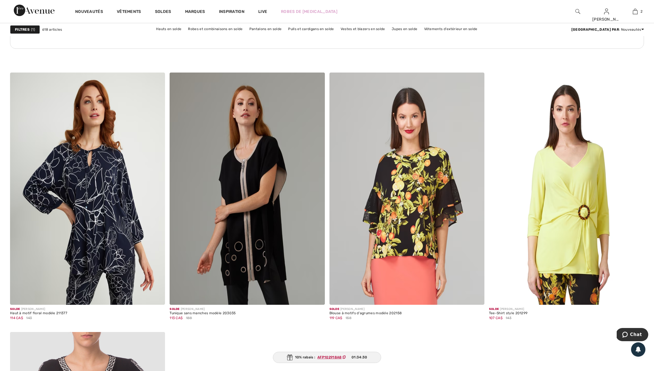
scroll to position [1150, 0]
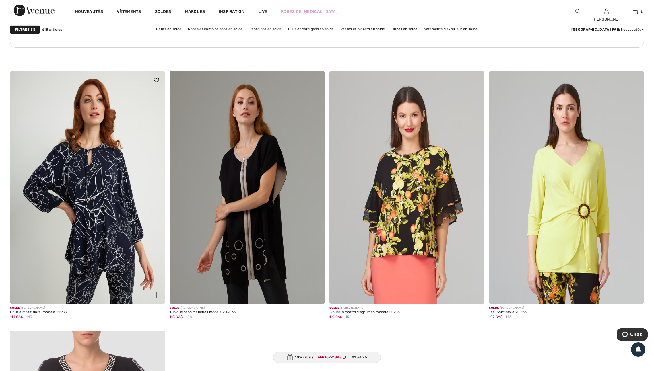
click at [155, 298] on img at bounding box center [156, 295] width 5 height 5
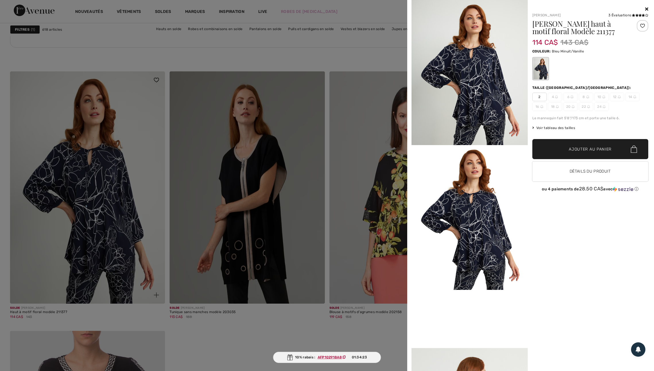
click at [155, 303] on div at bounding box center [327, 185] width 654 height 371
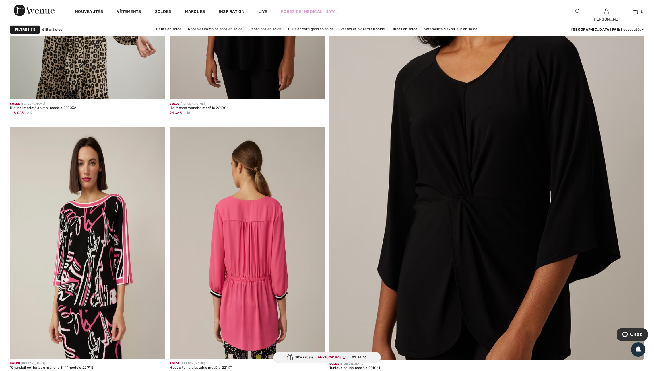
scroll to position [142, 0]
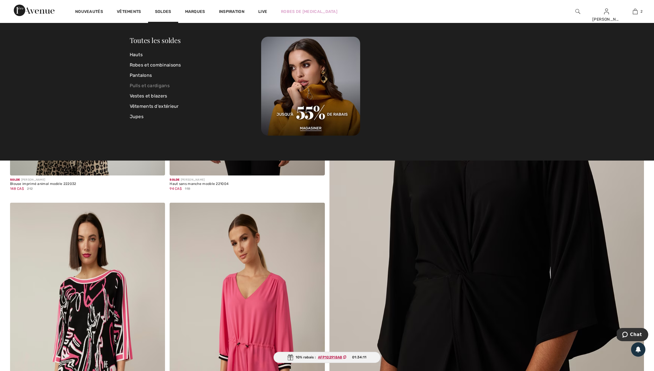
click at [159, 85] on link "Pulls et cardigans" at bounding box center [196, 86] width 132 height 10
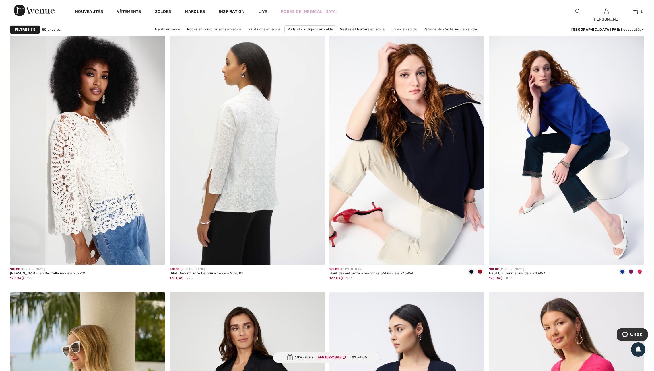
scroll to position [574, 0]
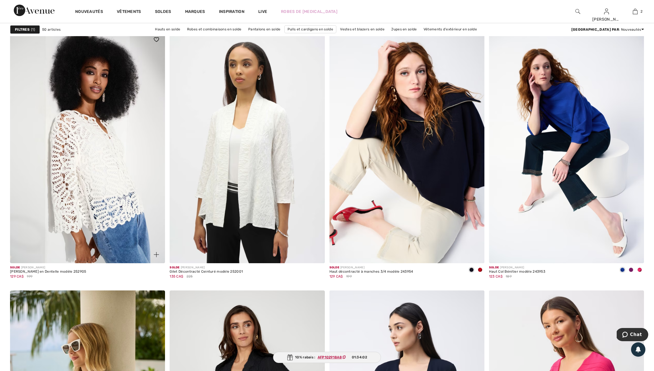
click at [156, 257] on img at bounding box center [156, 254] width 5 height 5
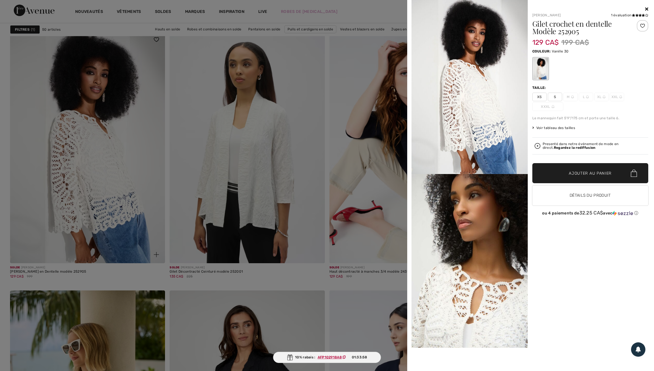
click at [156, 260] on div at bounding box center [327, 185] width 654 height 371
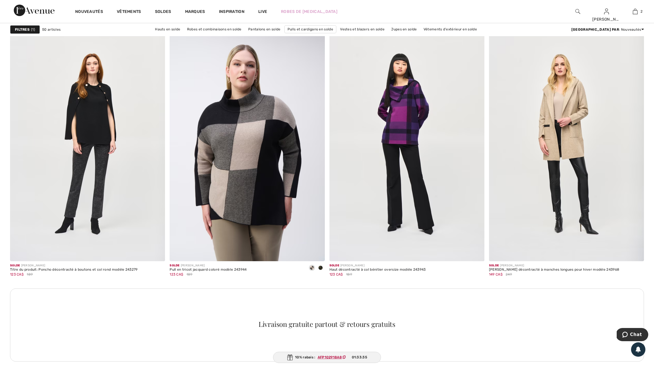
scroll to position [2865, 0]
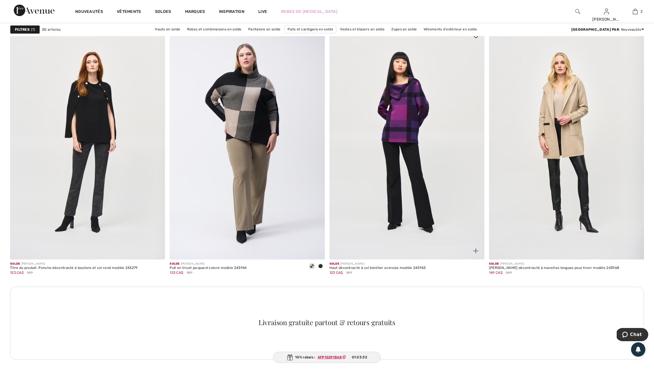
click at [477, 254] on img at bounding box center [475, 251] width 5 height 5
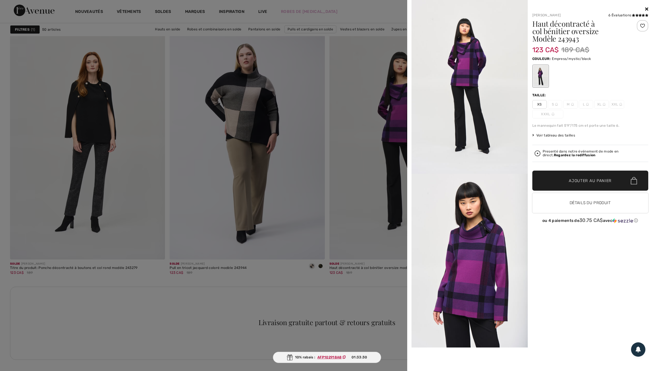
click at [477, 269] on img at bounding box center [470, 261] width 116 height 174
click at [394, 268] on div at bounding box center [327, 185] width 654 height 371
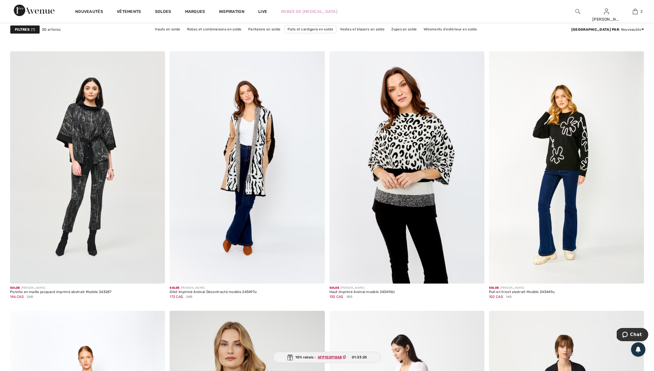
scroll to position [3199, 0]
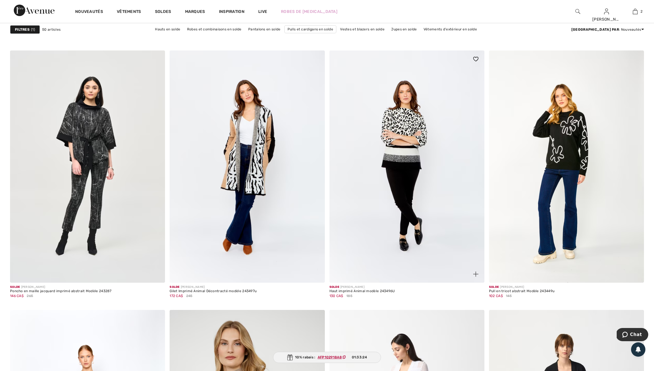
click at [475, 277] on img at bounding box center [475, 274] width 5 height 5
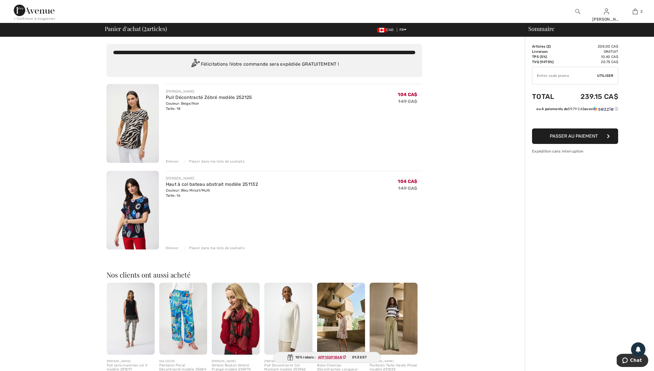
click at [175, 251] on div "Enlever" at bounding box center [172, 248] width 13 height 5
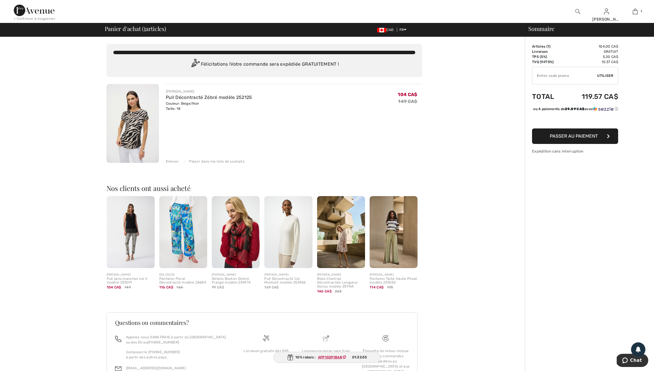
drag, startPoint x: 539, startPoint y: 79, endPoint x: 519, endPoint y: 80, distance: 19.8
click at [539, 79] on input "TEXT" at bounding box center [564, 75] width 65 height 17
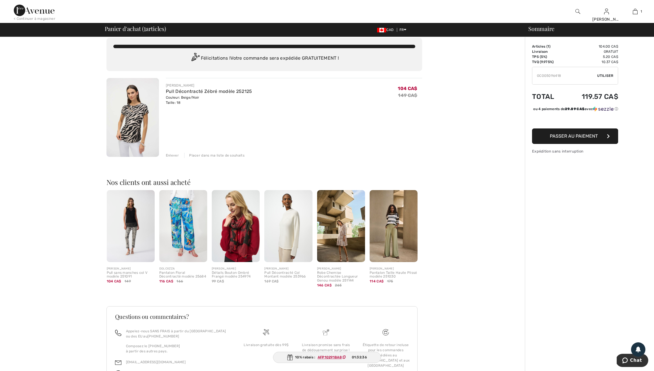
type input "GC005096418"
click at [609, 75] on span "Utiliser" at bounding box center [605, 75] width 16 height 5
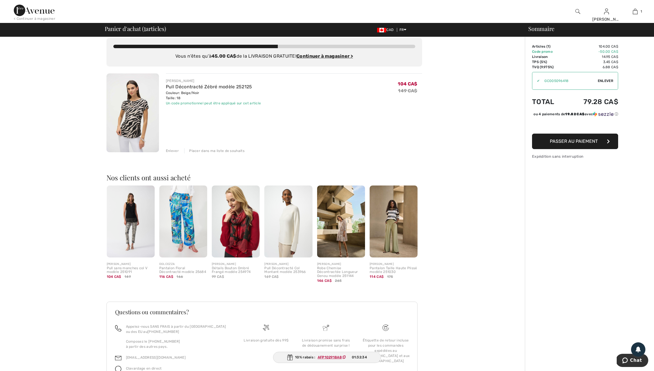
scroll to position [0, 0]
